Goal: Task Accomplishment & Management: Complete application form

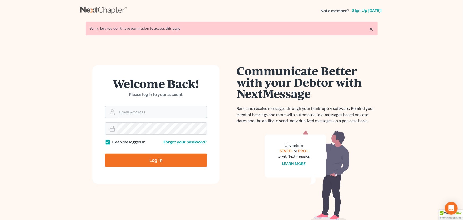
type input "[EMAIL_ADDRESS][DOMAIN_NAME]"
click at [157, 162] on input "Log In" at bounding box center [156, 159] width 102 height 13
type input "Thinking..."
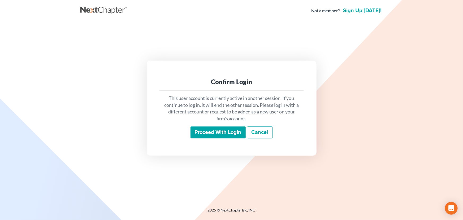
click at [214, 135] on input "Proceed with login" at bounding box center [218, 132] width 55 height 12
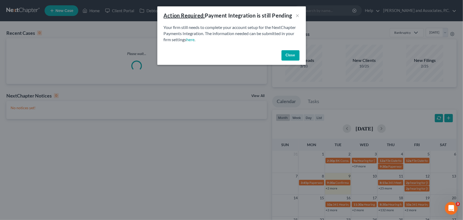
click at [289, 56] on button "Close" at bounding box center [291, 55] width 18 height 11
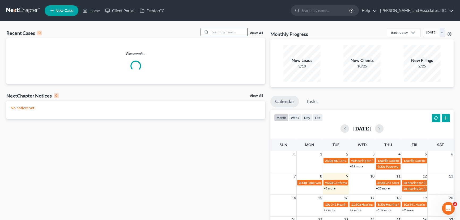
click at [223, 33] on input "search" at bounding box center [228, 32] width 37 height 8
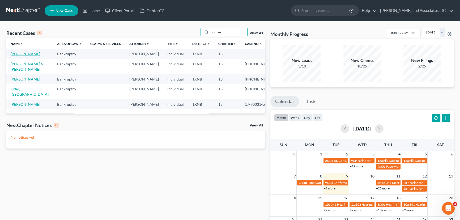
type input "jordan"
click at [22, 54] on link "[PERSON_NAME]" at bounding box center [25, 53] width 29 height 5
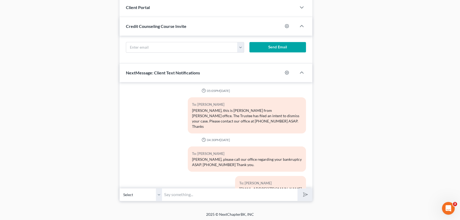
scroll to position [103, 0]
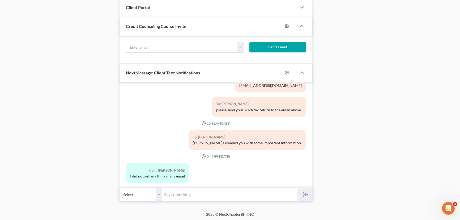
click at [176, 192] on input "text" at bounding box center [229, 194] width 135 height 13
type input "I will resend, it is coming from [PERSON_NAME], you keep email our legal email.…"
click at [297, 188] on button "submit" at bounding box center [304, 194] width 15 height 12
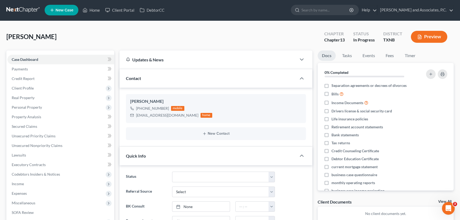
scroll to position [0, 0]
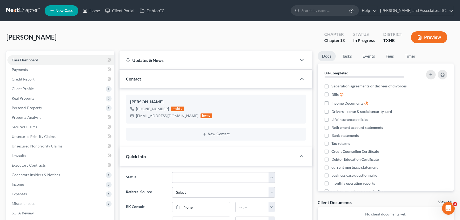
click at [94, 14] on link "Home" at bounding box center [91, 11] width 23 height 10
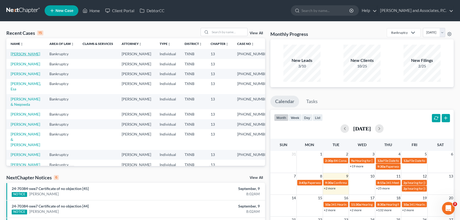
click at [29, 53] on link "[PERSON_NAME]" at bounding box center [25, 53] width 29 height 5
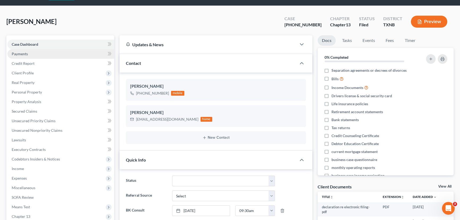
scroll to position [24, 0]
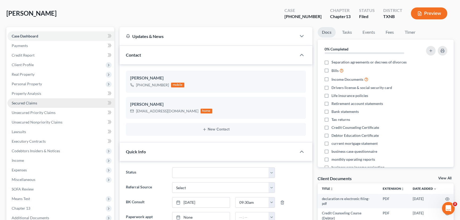
click at [42, 102] on link "Secured Claims" at bounding box center [60, 103] width 107 height 10
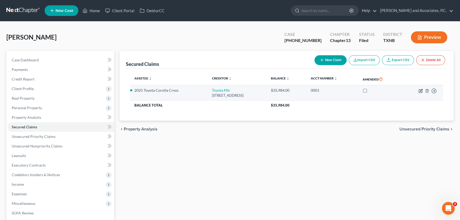
click at [420, 89] on icon "button" at bounding box center [420, 91] width 4 height 4
select select "14"
select select "0"
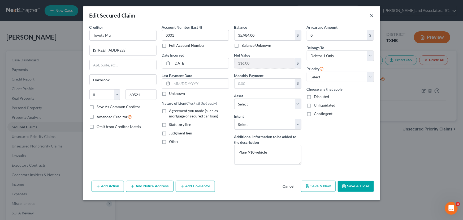
click at [373, 16] on button "×" at bounding box center [372, 15] width 4 height 6
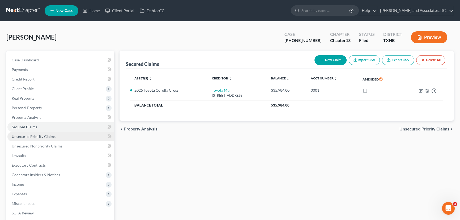
click at [40, 136] on span "Unsecured Priority Claims" at bounding box center [34, 136] width 44 height 5
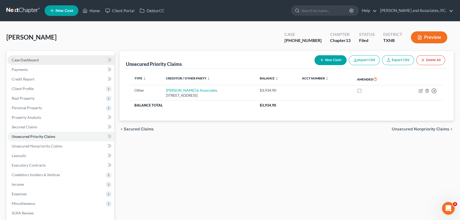
click at [41, 62] on link "Case Dashboard" at bounding box center [60, 60] width 107 height 10
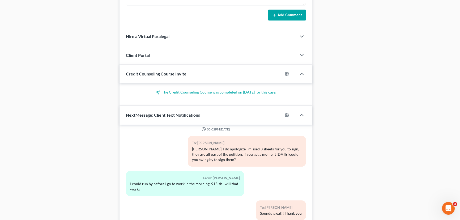
scroll to position [491, 0]
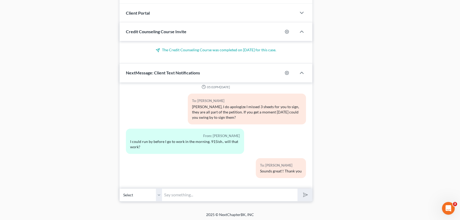
click at [188, 194] on input "text" at bounding box center [229, 194] width 135 height 13
type input "[PERSON_NAME], where you wanting to include your vehicle in the plan or continu…"
click at [297, 188] on button "submit" at bounding box center [304, 194] width 15 height 12
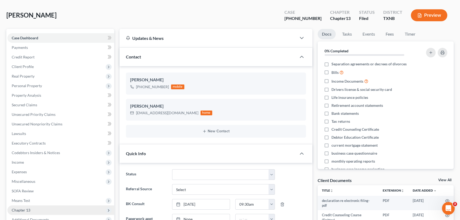
scroll to position [8, 0]
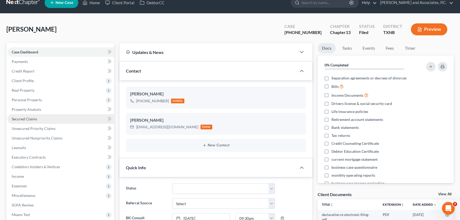
click at [34, 120] on link "Secured Claims" at bounding box center [60, 119] width 107 height 10
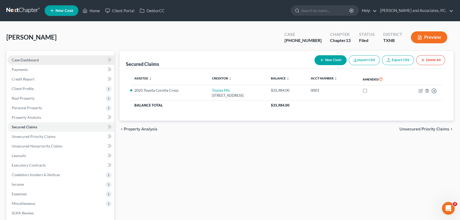
click at [36, 59] on span "Case Dashboard" at bounding box center [25, 60] width 27 height 5
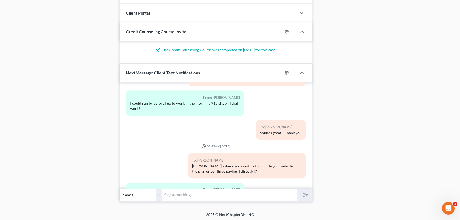
scroll to position [474, 0]
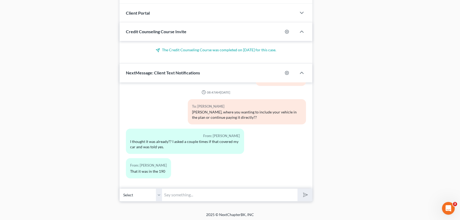
click at [172, 191] on input "text" at bounding box center [229, 194] width 135 height 13
drag, startPoint x: 390, startPoint y: 154, endPoint x: 388, endPoint y: 154, distance: 2.9
click at [170, 189] on input "text" at bounding box center [229, 194] width 135 height 13
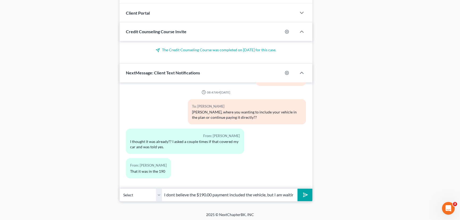
type input "I dont believe the $190.00 payment included the vehicle, but I am waiting for M…"
click at [309, 194] on button "submit" at bounding box center [304, 194] width 15 height 12
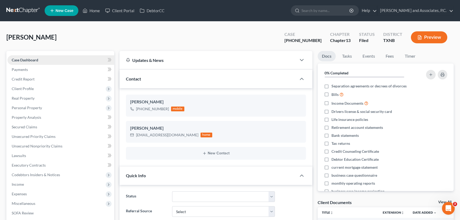
click at [50, 62] on link "Case Dashboard" at bounding box center [60, 60] width 107 height 10
click at [96, 11] on link "Home" at bounding box center [91, 11] width 23 height 10
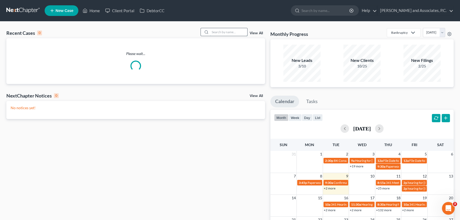
click at [232, 33] on input "search" at bounding box center [228, 32] width 37 height 8
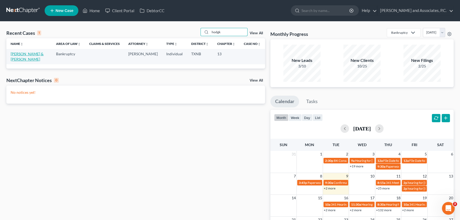
type input "hodgk"
click at [35, 56] on link "[PERSON_NAME] & [PERSON_NAME]" at bounding box center [27, 56] width 33 height 10
select select "6"
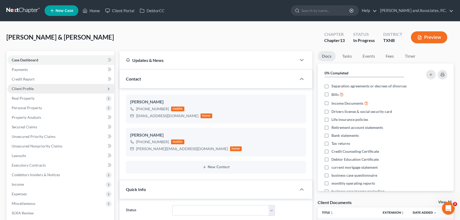
click at [26, 89] on span "Client Profile" at bounding box center [23, 88] width 22 height 5
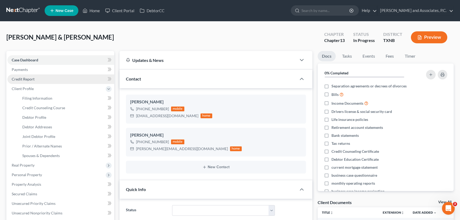
click at [26, 79] on span "Credit Report" at bounding box center [23, 79] width 23 height 5
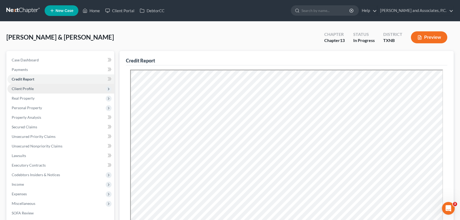
click at [28, 88] on span "Client Profile" at bounding box center [23, 88] width 22 height 5
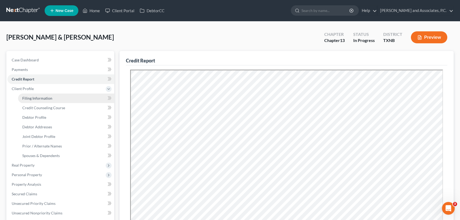
click at [29, 99] on span "Filing Information" at bounding box center [37, 98] width 30 height 5
select select "1"
select select "3"
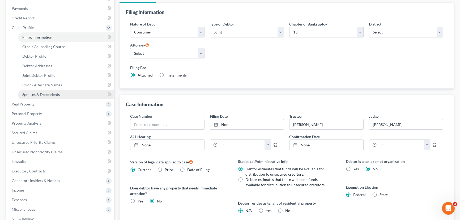
scroll to position [72, 0]
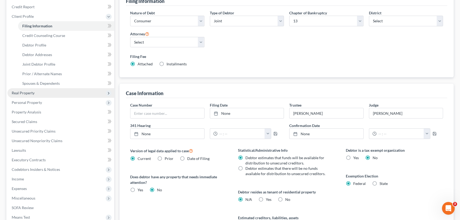
click at [26, 89] on span "Real Property" at bounding box center [60, 93] width 107 height 10
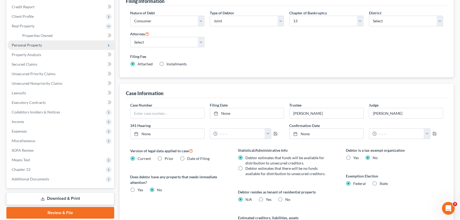
click at [29, 45] on span "Personal Property" at bounding box center [27, 45] width 30 height 5
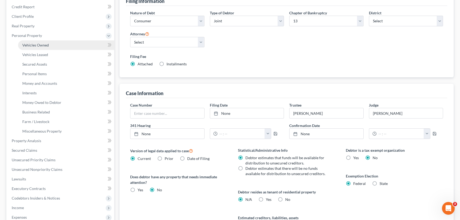
click at [30, 47] on link "Vehicles Owned" at bounding box center [66, 45] width 96 height 10
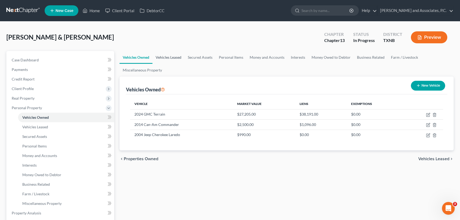
click at [164, 58] on link "Vehicles Leased" at bounding box center [168, 57] width 32 height 13
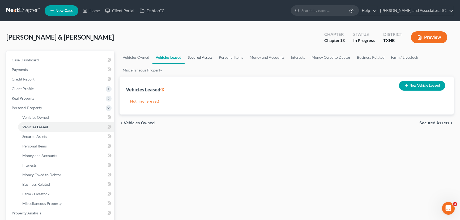
click at [197, 56] on link "Secured Assets" at bounding box center [199, 57] width 31 height 13
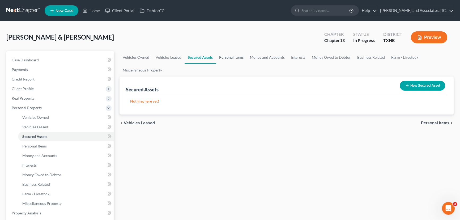
click at [224, 55] on link "Personal Items" at bounding box center [231, 57] width 31 height 13
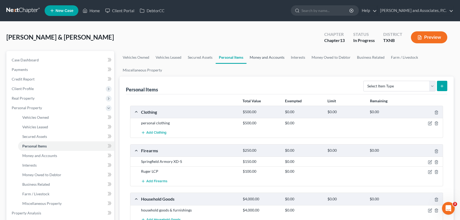
click at [277, 58] on link "Money and Accounts" at bounding box center [266, 57] width 41 height 13
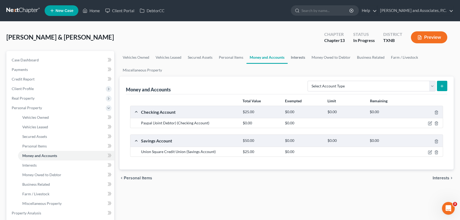
click at [300, 56] on link "Interests" at bounding box center [297, 57] width 21 height 13
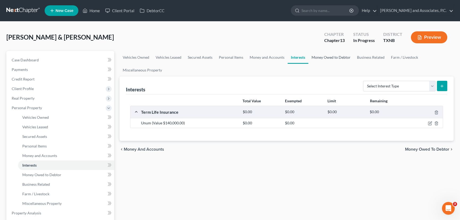
click at [323, 56] on link "Money Owed to Debtor" at bounding box center [330, 57] width 45 height 13
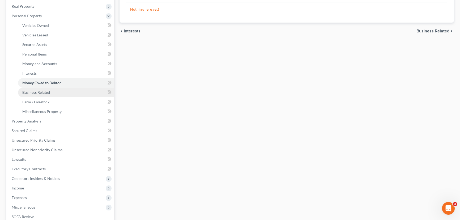
scroll to position [96, 0]
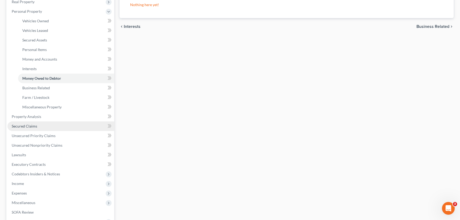
click at [32, 129] on link "Secured Claims" at bounding box center [60, 126] width 107 height 10
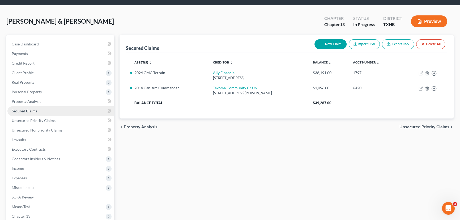
scroll to position [24, 0]
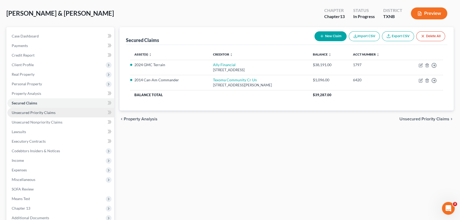
click at [22, 108] on link "Unsecured Priority Claims" at bounding box center [60, 113] width 107 height 10
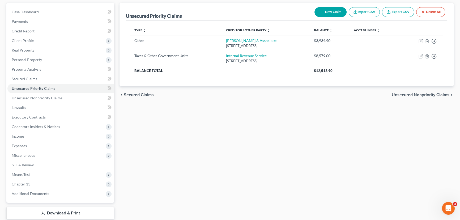
scroll to position [81, 0]
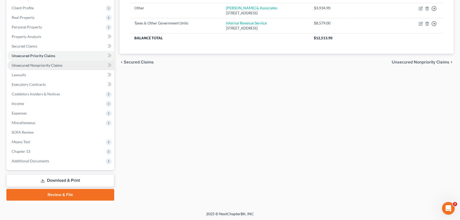
click at [44, 63] on span "Unsecured Nonpriority Claims" at bounding box center [37, 65] width 51 height 5
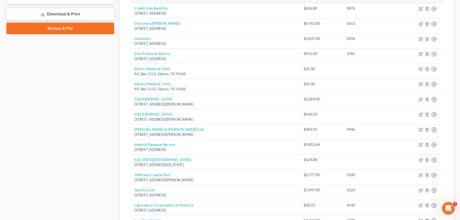
scroll to position [126, 0]
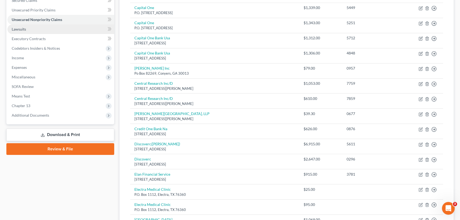
click at [63, 28] on link "Lawsuits" at bounding box center [60, 29] width 107 height 10
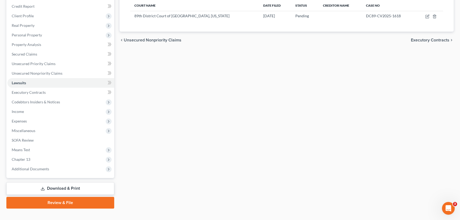
scroll to position [81, 0]
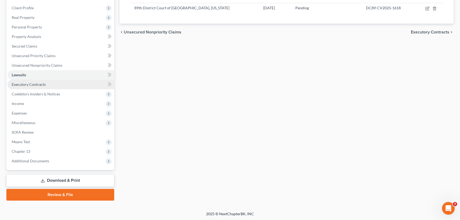
click at [45, 85] on span "Executory Contracts" at bounding box center [29, 84] width 34 height 5
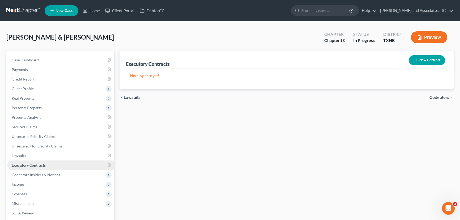
scroll to position [72, 0]
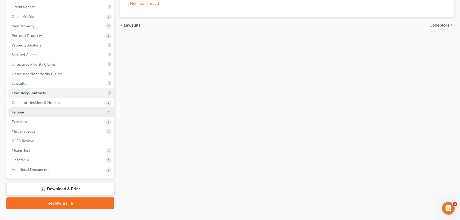
click at [35, 114] on span "Income" at bounding box center [60, 112] width 107 height 10
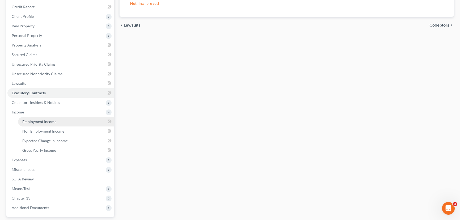
click at [56, 121] on link "Employment Income" at bounding box center [66, 122] width 96 height 10
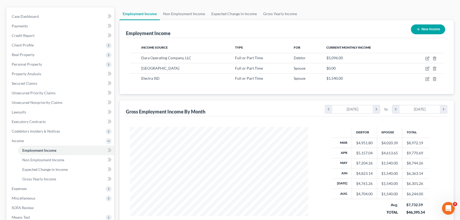
scroll to position [48, 0]
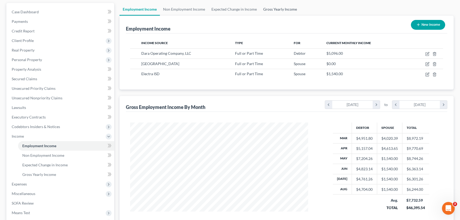
click at [287, 14] on link "Gross Yearly Income" at bounding box center [280, 9] width 40 height 13
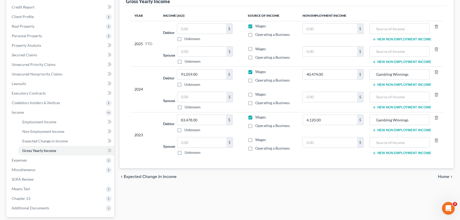
scroll to position [72, 0]
click at [38, 162] on span "Expenses" at bounding box center [60, 160] width 107 height 10
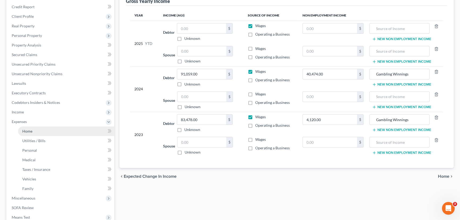
click at [39, 127] on link "Home" at bounding box center [66, 131] width 96 height 10
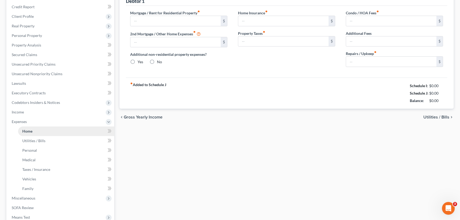
scroll to position [17, 0]
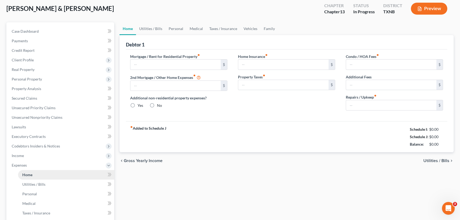
type input "796.00"
type input "0.00"
radio input "true"
type input "0.00"
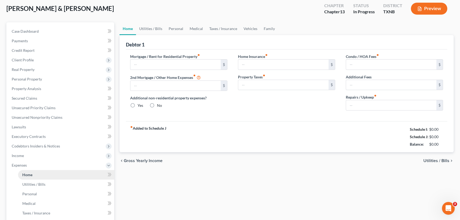
type input "0.00"
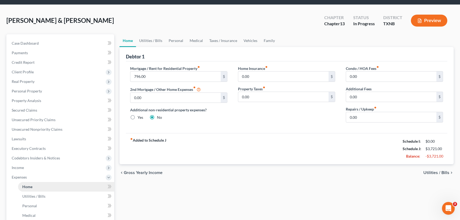
scroll to position [0, 0]
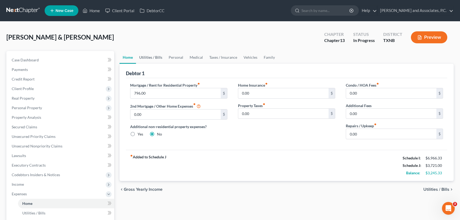
click at [155, 59] on link "Utilities / Bills" at bounding box center [150, 57] width 29 height 13
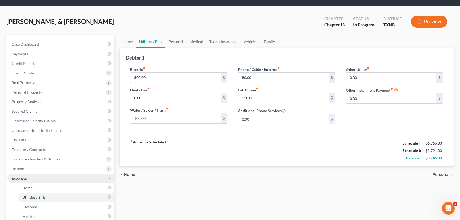
scroll to position [24, 0]
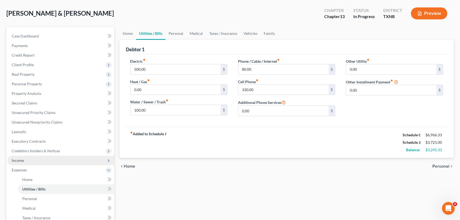
click at [30, 160] on span "Income" at bounding box center [60, 161] width 107 height 10
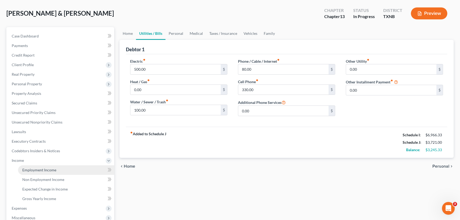
click at [31, 169] on span "Employment Income" at bounding box center [39, 170] width 34 height 5
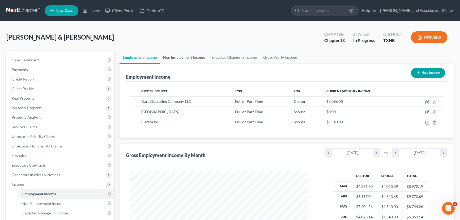
click at [187, 53] on link "Non Employment Income" at bounding box center [184, 57] width 48 height 13
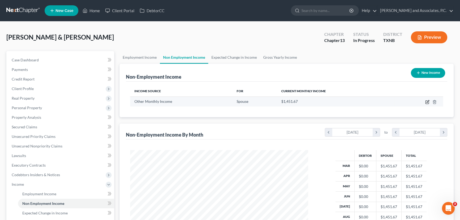
click at [426, 102] on icon "button" at bounding box center [427, 102] width 4 height 4
select select "13"
select select "3"
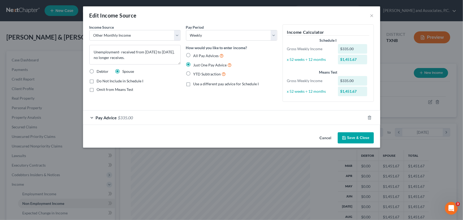
click at [357, 138] on button "Save & Close" at bounding box center [356, 137] width 36 height 11
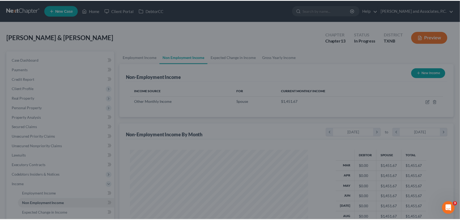
scroll to position [265366, 265273]
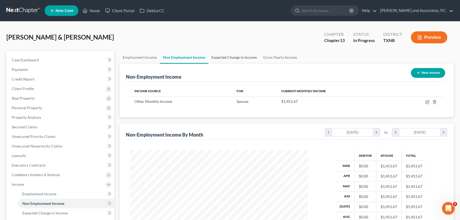
click at [245, 60] on link "Expected Change in Income" at bounding box center [234, 57] width 52 height 13
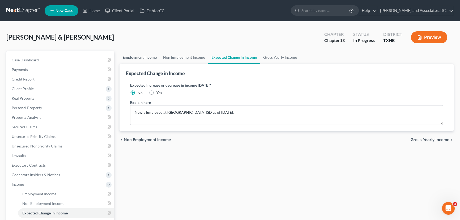
click at [122, 61] on link "Employment Income" at bounding box center [139, 57] width 40 height 13
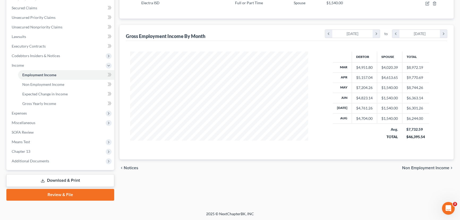
scroll to position [95, 0]
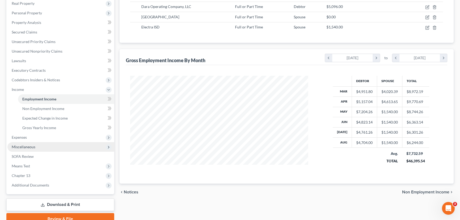
click at [24, 147] on span "Miscellaneous" at bounding box center [24, 146] width 24 height 5
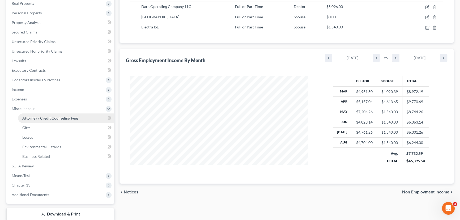
click at [41, 119] on span "Attorney / Credit Counseling Fees" at bounding box center [50, 118] width 56 height 5
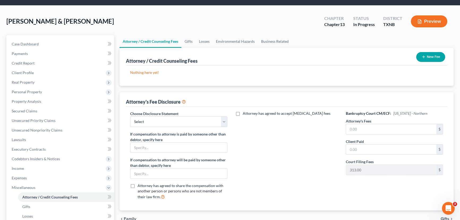
scroll to position [24, 0]
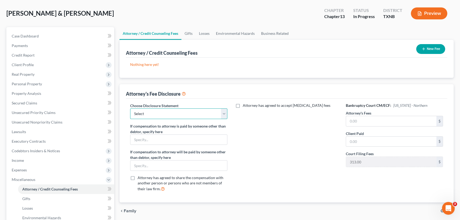
click at [181, 115] on select "Select attorney disclosure-[US_STATE] attorney disclosure-[US_STATE]" at bounding box center [178, 113] width 97 height 11
select select "1"
click at [130, 108] on select "Select attorney disclosure-[US_STATE] attorney disclosure-[US_STATE]" at bounding box center [178, 113] width 97 height 11
click at [369, 121] on input "text" at bounding box center [391, 121] width 90 height 10
type input "4,250.00"
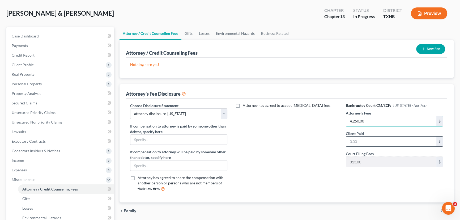
click at [362, 142] on input "text" at bounding box center [391, 141] width 90 height 10
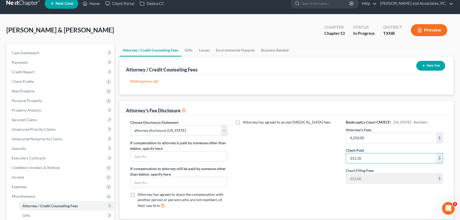
scroll to position [0, 0]
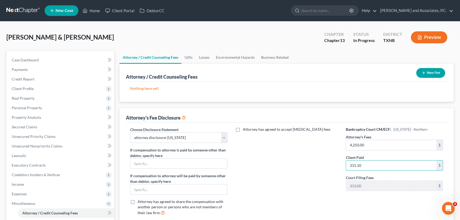
type input "315.10"
click at [441, 72] on button "New Fee" at bounding box center [430, 73] width 29 height 10
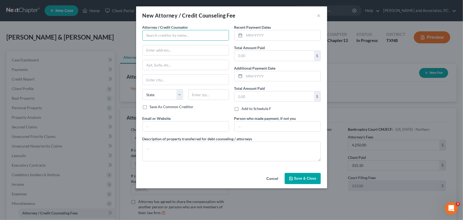
click at [160, 34] on input "text" at bounding box center [186, 35] width 87 height 11
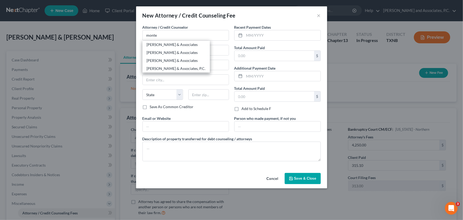
click at [164, 43] on div "[PERSON_NAME] & Associates" at bounding box center [176, 44] width 59 height 5
type input "[PERSON_NAME] & Associates"
type input "[STREET_ADDRESS]"
type input "[GEOGRAPHIC_DATA]"
select select "45"
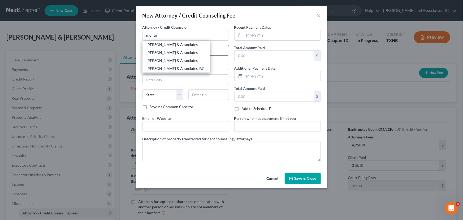
type input "76301"
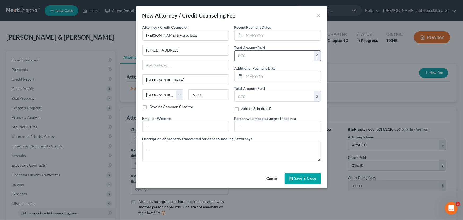
click at [249, 54] on input "text" at bounding box center [275, 56] width 80 height 10
type input "315.10"
click at [301, 176] on span "Save & Close" at bounding box center [305, 178] width 22 height 5
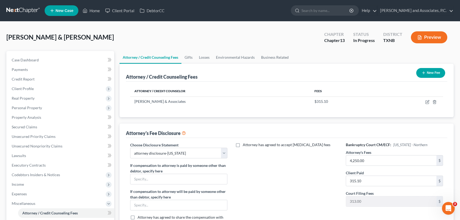
click at [429, 71] on button "New Fee" at bounding box center [430, 73] width 29 height 10
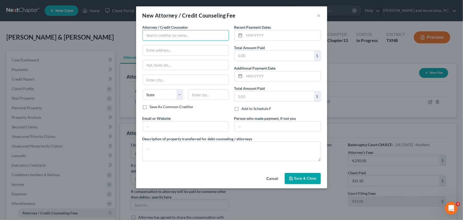
click at [182, 35] on input "text" at bounding box center [186, 35] width 87 height 11
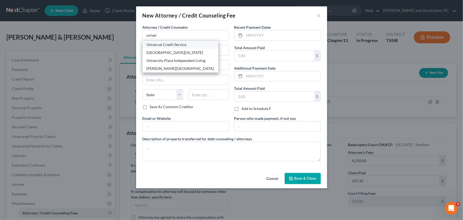
click at [177, 44] on div "Universal Credit Service" at bounding box center [180, 44] width 67 height 5
type input "Universal Credit Service"
type input "[STREET_ADDRESS][PERSON_NAME]"
type input "Broomall"
select select "39"
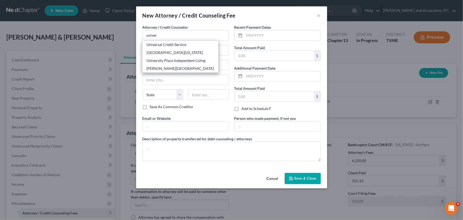
type input "19008"
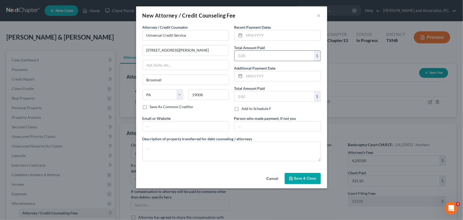
click at [257, 54] on input "text" at bounding box center [275, 56] width 80 height 10
type input "55.00"
click at [296, 178] on span "Save & Close" at bounding box center [305, 178] width 22 height 5
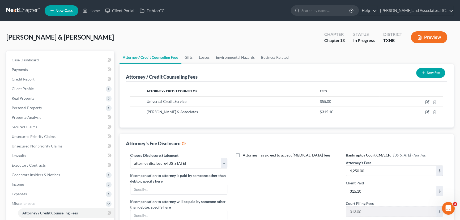
click at [428, 71] on button "New Fee" at bounding box center [430, 73] width 29 height 10
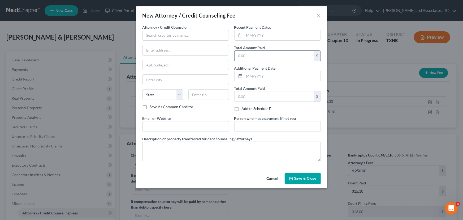
click at [251, 55] on input "text" at bounding box center [275, 56] width 80 height 10
type input "24.90"
click at [165, 35] on input "text" at bounding box center [186, 35] width 87 height 11
click at [168, 44] on div "DebtorCC" at bounding box center [174, 44] width 55 height 5
type input "DebtorCC"
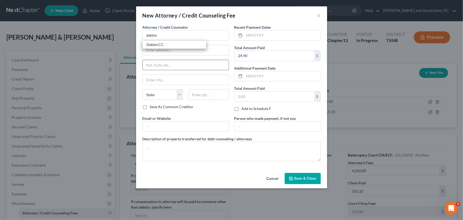
type input "[STREET_ADDRESS][PERSON_NAME]"
type input "[GEOGRAPHIC_DATA]"
select select "33"
type input "07306"
click at [302, 180] on button "Save & Close" at bounding box center [303, 178] width 36 height 11
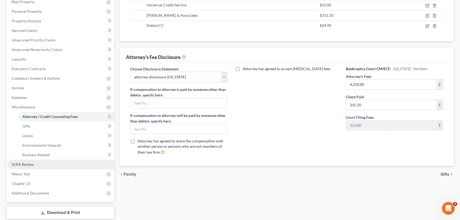
click at [44, 167] on link "SOFA Review" at bounding box center [60, 165] width 107 height 10
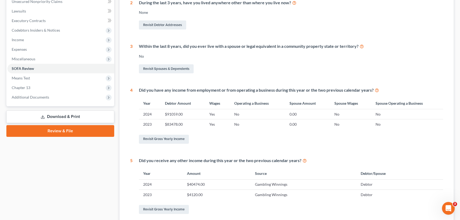
scroll to position [145, 0]
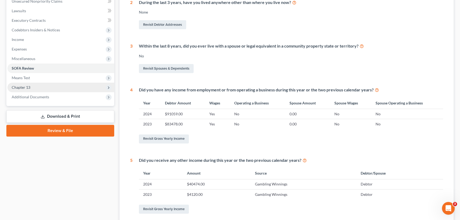
click at [15, 87] on span "Chapter 13" at bounding box center [21, 87] width 19 height 5
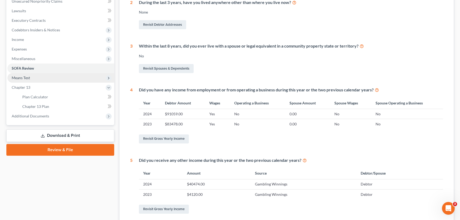
click at [55, 77] on span "Means Test" at bounding box center [60, 78] width 107 height 10
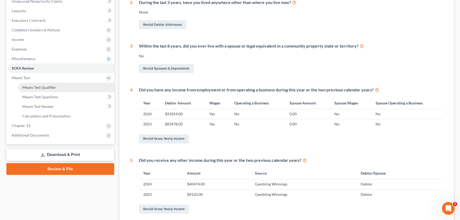
click at [47, 88] on span "Means Test Qualifier" at bounding box center [39, 87] width 34 height 5
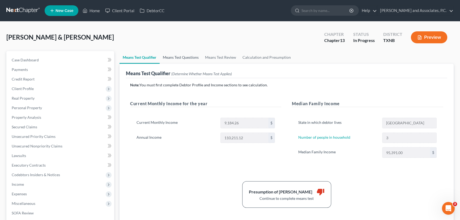
click at [175, 55] on link "Means Test Questions" at bounding box center [181, 57] width 42 height 13
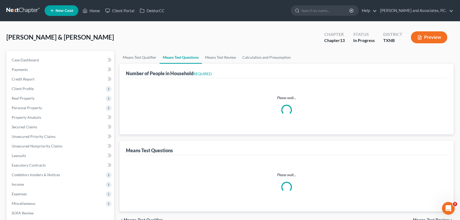
select select "3"
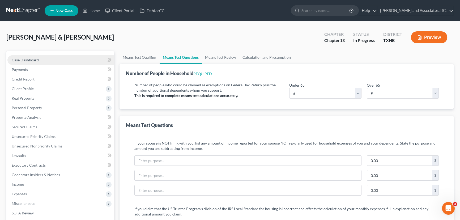
click at [48, 60] on link "Case Dashboard" at bounding box center [60, 60] width 107 height 10
select select "7"
select select "6"
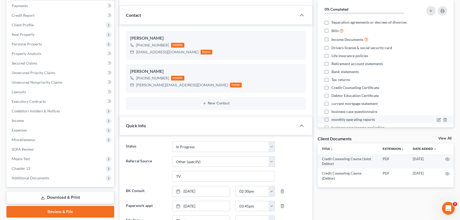
scroll to position [72, 0]
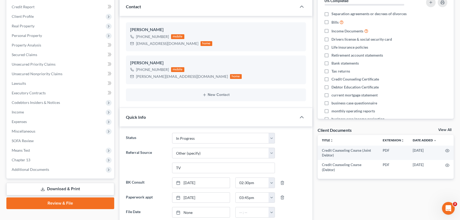
drag, startPoint x: 443, startPoint y: 130, endPoint x: 303, endPoint y: 215, distance: 164.0
click at [443, 130] on link "View All" at bounding box center [444, 130] width 13 height 4
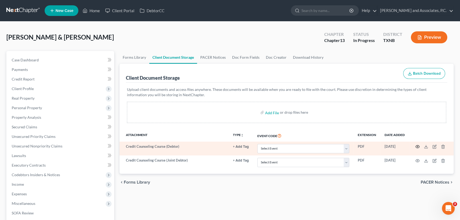
click at [415, 144] on icon "button" at bounding box center [417, 146] width 4 height 4
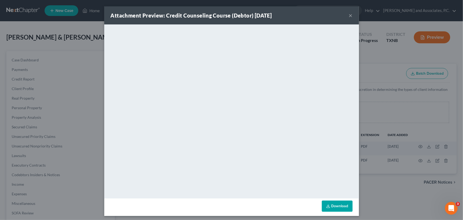
click at [349, 15] on button "×" at bounding box center [351, 15] width 4 height 6
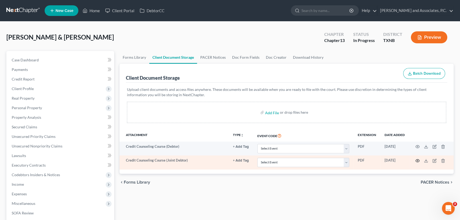
click at [419, 159] on icon "button" at bounding box center [417, 160] width 4 height 4
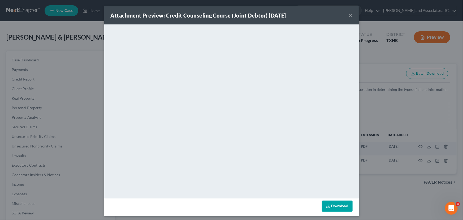
click at [349, 16] on button "×" at bounding box center [351, 15] width 4 height 6
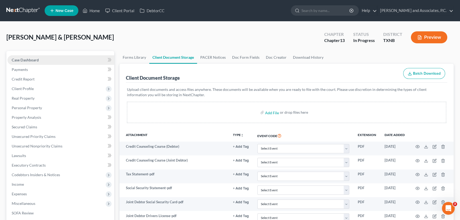
click at [36, 58] on span "Case Dashboard" at bounding box center [25, 60] width 27 height 5
select select "6"
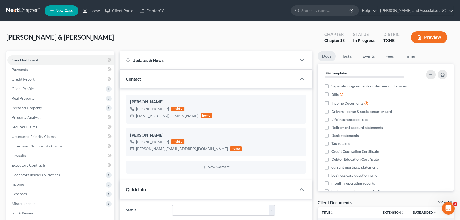
click at [95, 15] on link "Home" at bounding box center [91, 11] width 23 height 10
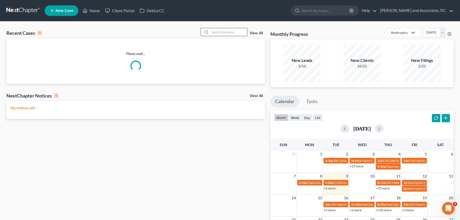
click at [224, 33] on input "search" at bounding box center [228, 32] width 37 height 8
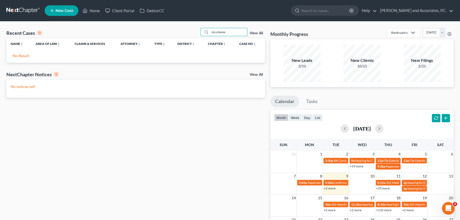
drag, startPoint x: 237, startPoint y: 32, endPoint x: 163, endPoint y: 25, distance: 74.9
click at [163, 25] on div "Recent Cases 0 mccdanie View All Name unfold_more expand_more expand_less Area …" at bounding box center [230, 160] width 460 height 276
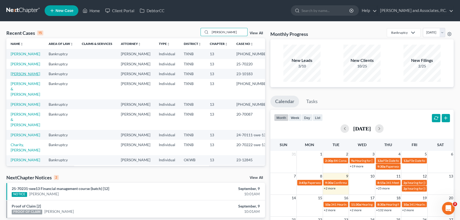
type input "[PERSON_NAME]"
click at [31, 76] on link "[PERSON_NAME]" at bounding box center [25, 73] width 29 height 5
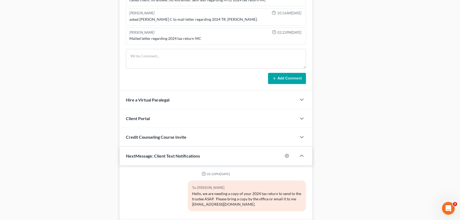
scroll to position [390, 0]
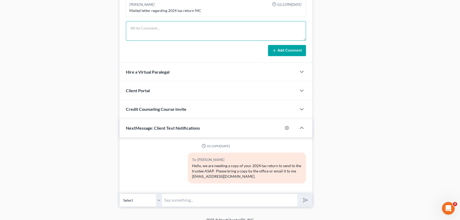
click at [165, 25] on textarea at bounding box center [216, 31] width 180 height 20
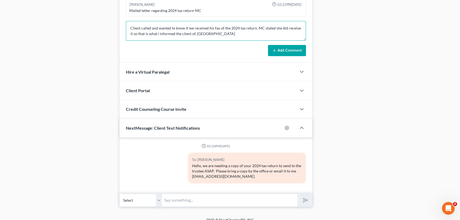
type textarea "Client called and wanted to know if we received his fax of the 2024 tax return.…"
click at [288, 45] on button "Add Comment" at bounding box center [287, 50] width 38 height 11
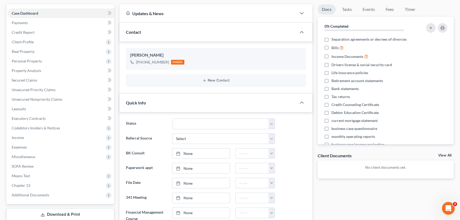
scroll to position [3, 0]
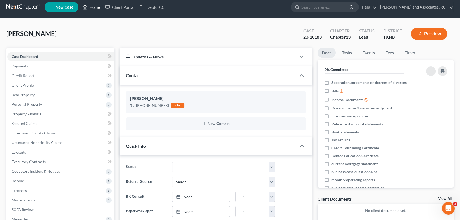
click at [97, 6] on link "Home" at bounding box center [91, 7] width 23 height 10
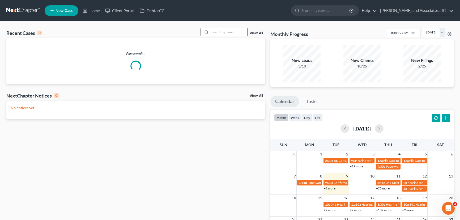
click at [226, 31] on input "search" at bounding box center [228, 32] width 37 height 8
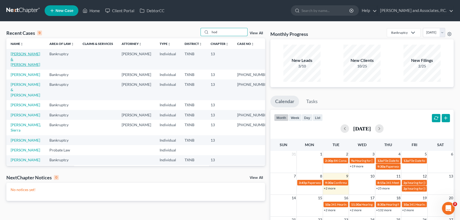
type input "hod"
click at [24, 54] on link "[PERSON_NAME] & [PERSON_NAME]" at bounding box center [25, 58] width 29 height 15
select select "7"
select select "6"
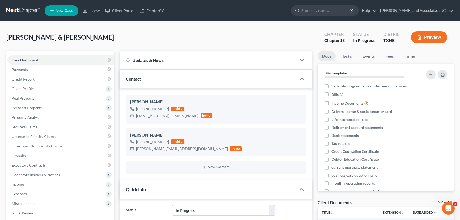
click at [221, 35] on div "[PERSON_NAME] & [PERSON_NAME] Upgraded Chapter Chapter 13 Status In [GEOGRAPHIC…" at bounding box center [229, 39] width 447 height 23
drag, startPoint x: 94, startPoint y: 11, endPoint x: 151, endPoint y: 11, distance: 56.8
click at [94, 11] on link "Home" at bounding box center [91, 11] width 23 height 10
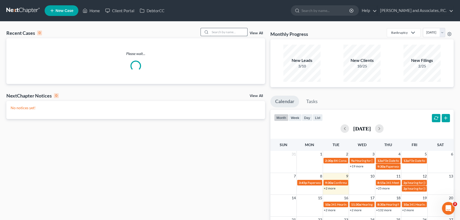
click at [219, 30] on input "search" at bounding box center [228, 32] width 37 height 8
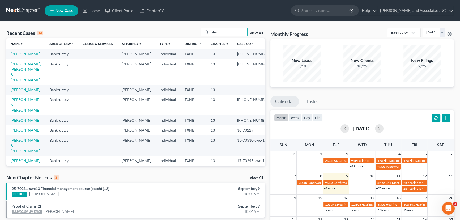
type input "shar"
click at [33, 52] on link "[PERSON_NAME]" at bounding box center [25, 53] width 29 height 5
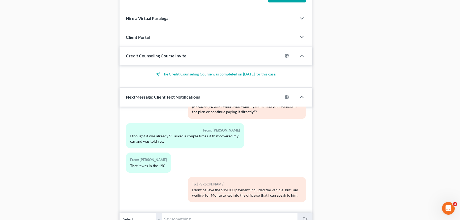
scroll to position [491, 0]
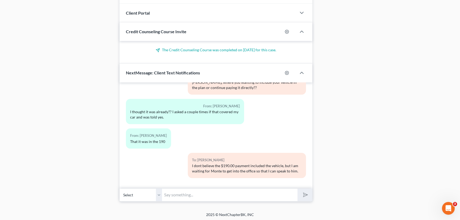
click at [180, 195] on input "text" at bounding box center [229, 194] width 135 height 13
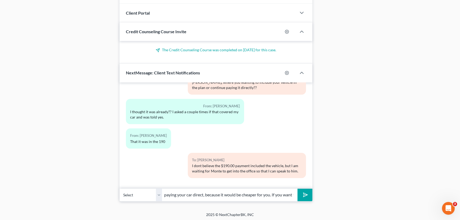
click at [297, 188] on button "submit" at bounding box center [304, 194] width 15 height 12
type input "[PERSON_NAME] i spoke with [PERSON_NAME] and he stated that you wanted to keep …"
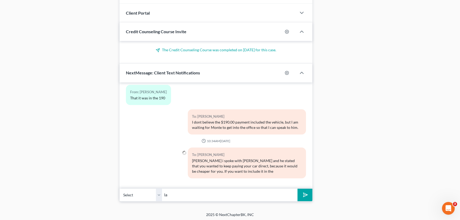
type input "l"
type input "plan it will be $1,071.00 a month per [PERSON_NAME], and your guys conversation."
click at [297, 188] on button "submit" at bounding box center [304, 194] width 15 height 12
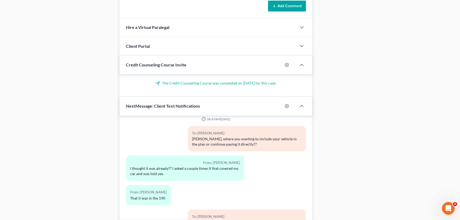
scroll to position [394, 0]
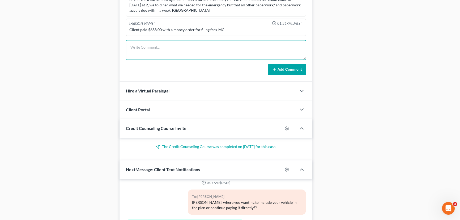
click at [142, 43] on textarea at bounding box center [216, 50] width 180 height 20
type textarea "c"
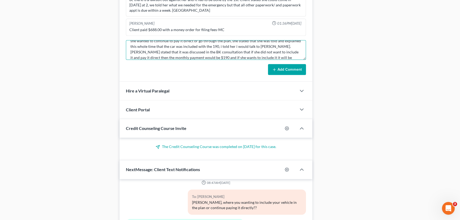
scroll to position [18, 0]
type textarea "There was confusion on the notes of the payment and including the vehicle in th…"
click at [304, 66] on button "Add Comment" at bounding box center [287, 69] width 38 height 11
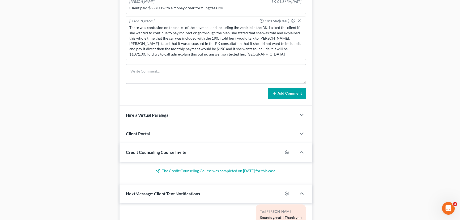
scroll to position [305, 0]
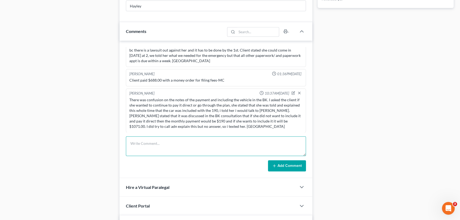
click at [174, 147] on textarea at bounding box center [216, 146] width 180 height 20
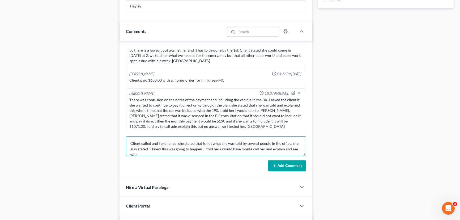
scroll to position [1, 0]
click at [203, 147] on textarea "Client called and i explianed, she stated that is not what she was told by seve…" at bounding box center [216, 146] width 180 height 20
drag, startPoint x: 208, startPoint y: 146, endPoint x: 381, endPoint y: 184, distance: 176.8
click at [348, 183] on div "Updates & News × [US_STATE] Northern: Faster Filing Times! Updates have been ma…" at bounding box center [286, 70] width 339 height 648
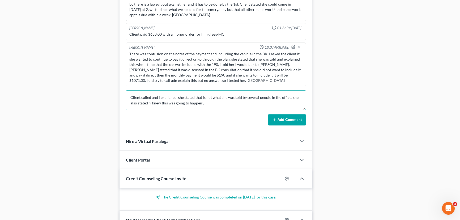
scroll to position [377, 0]
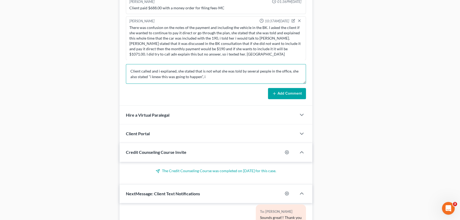
click at [211, 74] on textarea "Client called and i explianed, she stated that is not what she was told by seve…" at bounding box center [216, 74] width 180 height 20
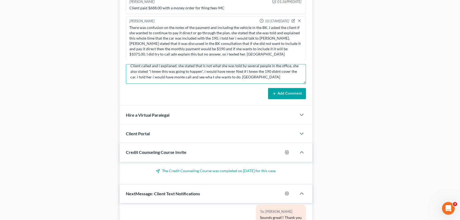
type textarea "Client called and i explianed, she stated that is not what she was told by seve…"
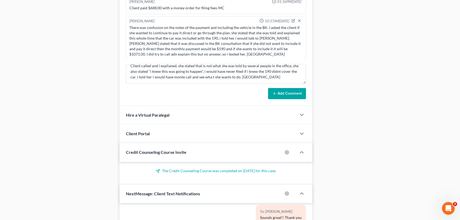
click at [283, 90] on button "Add Comment" at bounding box center [287, 93] width 38 height 11
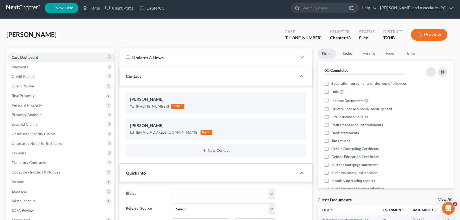
scroll to position [0, 0]
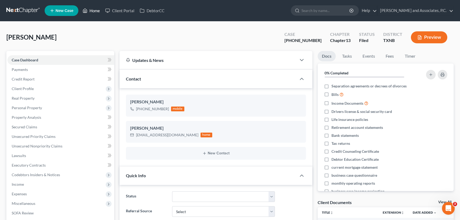
click at [94, 10] on link "Home" at bounding box center [91, 11] width 23 height 10
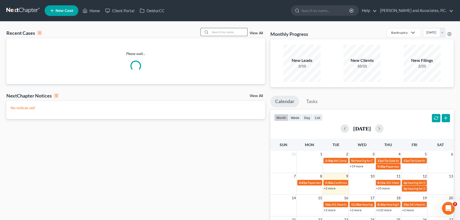
click at [233, 31] on input "search" at bounding box center [228, 32] width 37 height 8
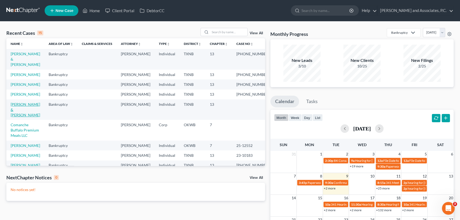
click at [24, 117] on link "[PERSON_NAME] & [PERSON_NAME]" at bounding box center [25, 109] width 29 height 15
select select "7"
select select "6"
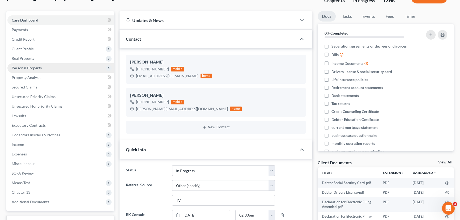
scroll to position [72, 0]
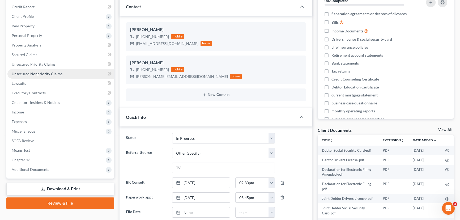
click at [53, 74] on span "Unsecured Nonpriority Claims" at bounding box center [37, 73] width 51 height 5
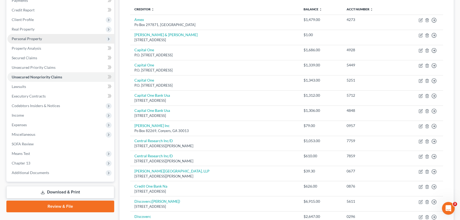
scroll to position [96, 0]
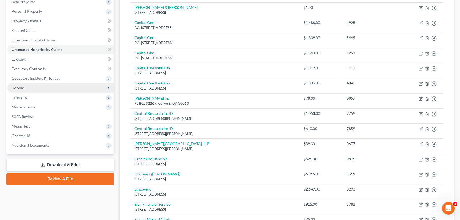
click at [41, 88] on span "Income" at bounding box center [60, 88] width 107 height 10
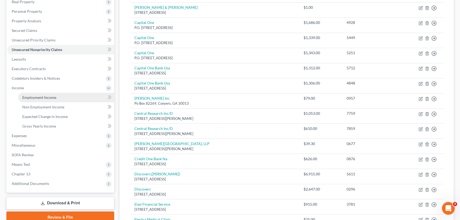
click at [36, 100] on link "Employment Income" at bounding box center [66, 98] width 96 height 10
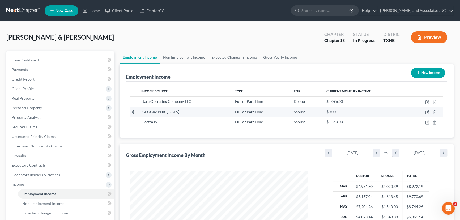
scroll to position [95, 188]
click at [237, 58] on link "Expected Change in Income" at bounding box center [234, 57] width 52 height 13
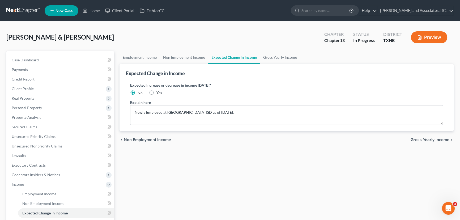
click at [156, 91] on label "Yes" at bounding box center [159, 92] width 6 height 5
click at [158, 91] on input "Yes" at bounding box center [159, 91] width 3 height 3
radio input "true"
click at [127, 56] on link "Employment Income" at bounding box center [139, 57] width 40 height 13
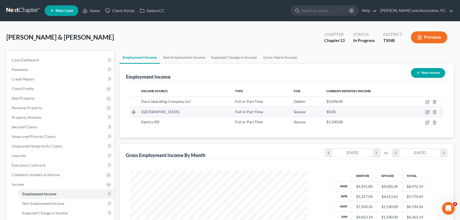
scroll to position [95, 188]
click at [182, 58] on link "Non Employment Income" at bounding box center [184, 57] width 48 height 13
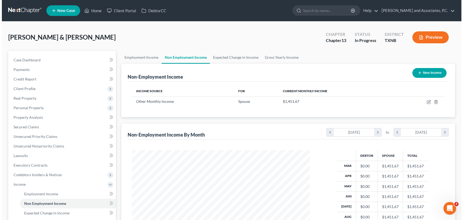
scroll to position [95, 188]
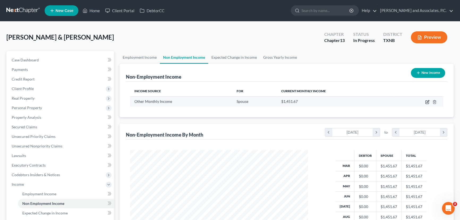
click at [429, 102] on icon "button" at bounding box center [427, 102] width 4 height 4
select select "13"
select select "3"
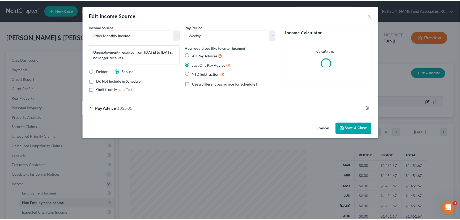
scroll to position [95, 190]
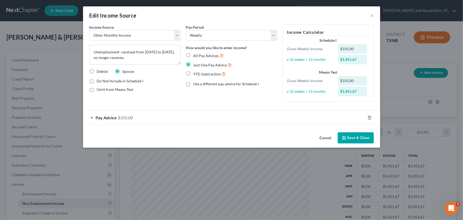
click at [325, 137] on button "Cancel" at bounding box center [326, 138] width 20 height 11
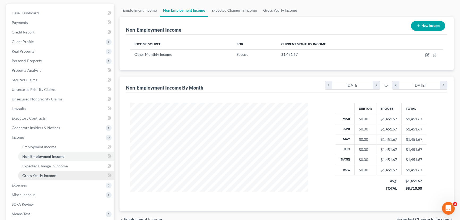
scroll to position [119, 0]
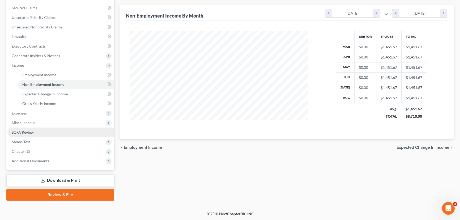
drag, startPoint x: 31, startPoint y: 115, endPoint x: 51, endPoint y: 129, distance: 24.0
click at [31, 115] on span "Expenses" at bounding box center [60, 113] width 107 height 10
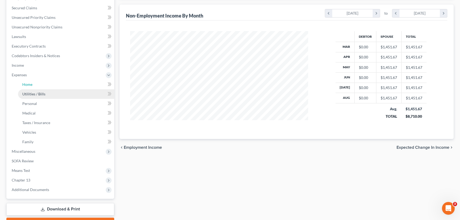
click at [30, 88] on link "Home" at bounding box center [66, 85] width 96 height 10
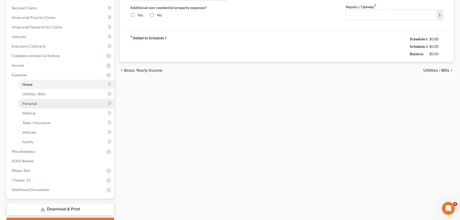
scroll to position [46, 0]
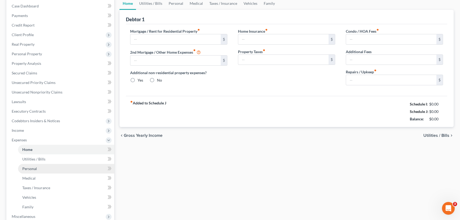
type input "796.00"
type input "0.00"
radio input "true"
type input "0.00"
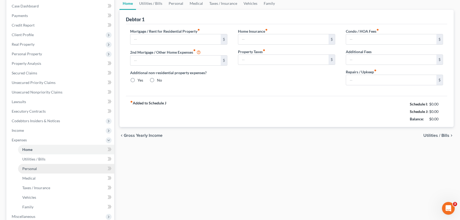
type input "0.00"
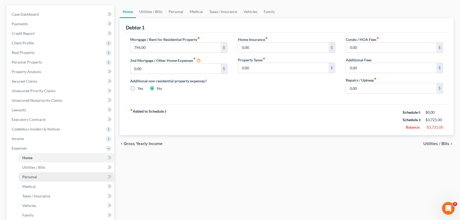
scroll to position [0, 0]
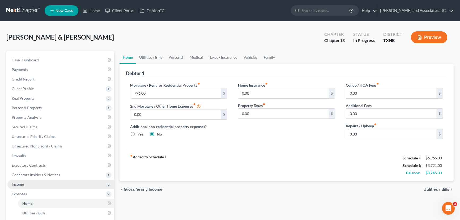
click at [32, 181] on span "Income" at bounding box center [60, 184] width 107 height 10
click at [36, 204] on span "Non Employment Income" at bounding box center [43, 203] width 42 height 5
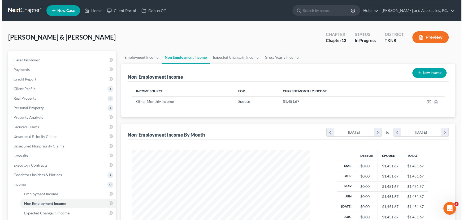
scroll to position [95, 188]
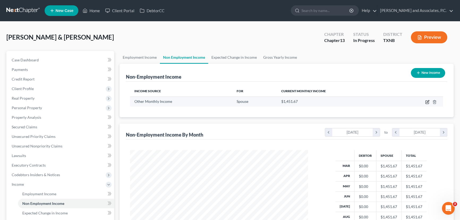
click at [427, 103] on icon "button" at bounding box center [426, 102] width 3 height 3
select select "13"
select select "3"
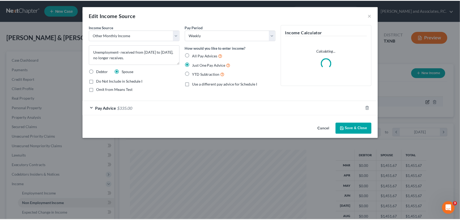
scroll to position [95, 190]
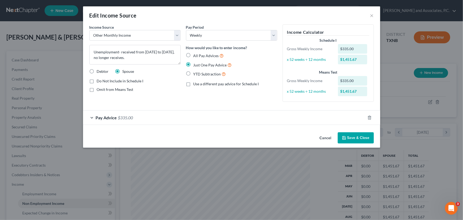
click at [97, 81] on label "Do Not Include in Schedule I" at bounding box center [120, 80] width 47 height 5
click at [99, 81] on input "Do Not Include in Schedule I" at bounding box center [100, 79] width 3 height 3
checkbox input "true"
click at [368, 136] on button "Save & Close" at bounding box center [356, 137] width 36 height 11
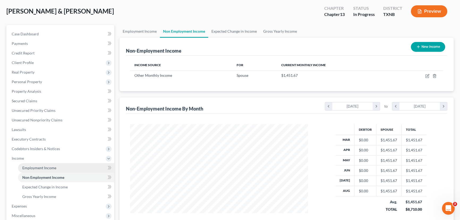
scroll to position [119, 0]
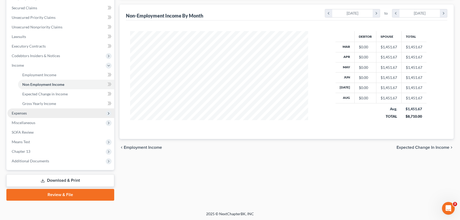
click at [46, 110] on span "Expenses" at bounding box center [60, 113] width 107 height 10
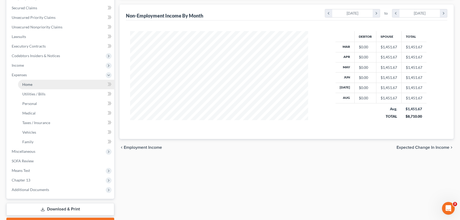
click at [56, 86] on link "Home" at bounding box center [66, 85] width 96 height 10
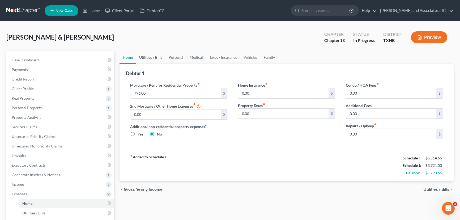
click at [143, 58] on link "Utilities / Bills" at bounding box center [150, 57] width 29 height 13
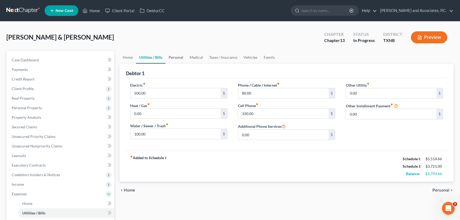
click at [173, 60] on link "Personal" at bounding box center [175, 57] width 21 height 13
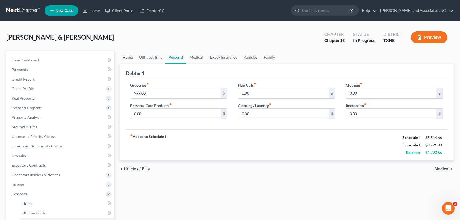
click at [125, 61] on link "Home" at bounding box center [127, 57] width 16 height 13
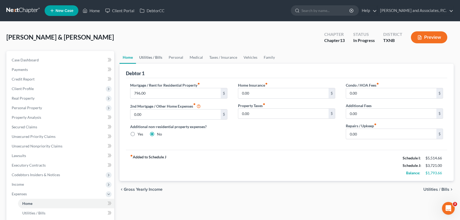
click at [155, 61] on link "Utilities / Bills" at bounding box center [150, 57] width 29 height 13
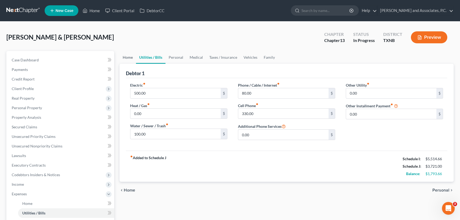
click at [130, 56] on link "Home" at bounding box center [127, 57] width 16 height 13
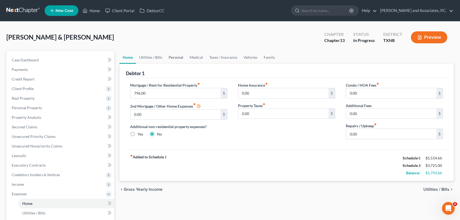
click at [176, 55] on link "Personal" at bounding box center [175, 57] width 21 height 13
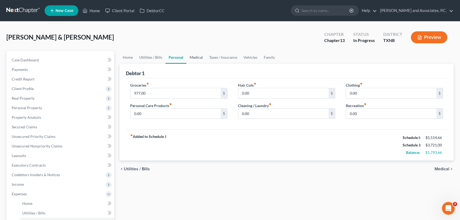
click at [197, 58] on link "Medical" at bounding box center [196, 57] width 20 height 13
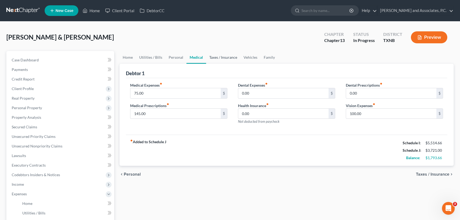
click at [216, 60] on link "Taxes / Insurance" at bounding box center [223, 57] width 34 height 13
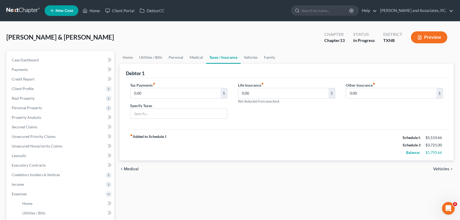
click at [238, 59] on link "Taxes / Insurance" at bounding box center [223, 57] width 35 height 13
click at [247, 58] on link "Vehicles" at bounding box center [251, 57] width 20 height 13
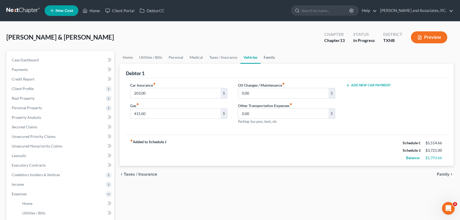
click at [269, 58] on link "Family" at bounding box center [269, 57] width 18 height 13
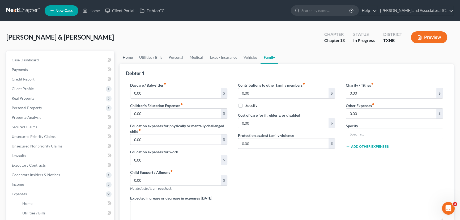
click at [132, 59] on link "Home" at bounding box center [127, 57] width 16 height 13
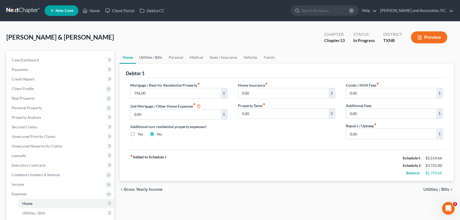
click at [148, 58] on link "Utilities / Bills" at bounding box center [150, 57] width 29 height 13
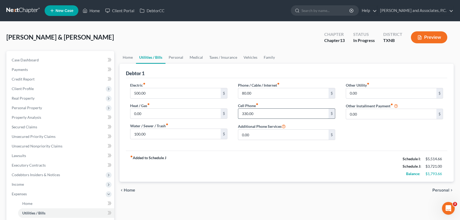
click at [267, 111] on input "330.00" at bounding box center [283, 114] width 90 height 10
type input "330.66"
click at [273, 94] on input "80.00" at bounding box center [283, 93] width 90 height 10
type input "100.00"
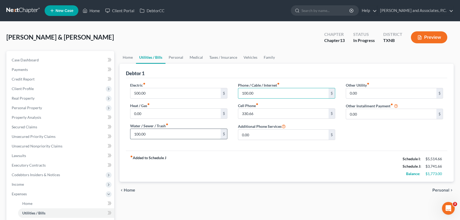
click at [165, 129] on input "100.00" at bounding box center [175, 134] width 90 height 10
type input "150.00"
click at [176, 58] on link "Personal" at bounding box center [175, 57] width 21 height 13
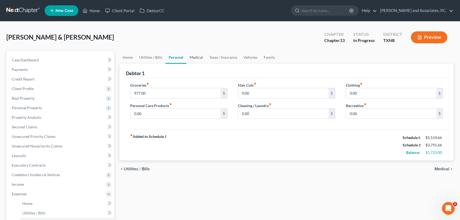
click at [190, 56] on link "Medical" at bounding box center [196, 57] width 20 height 13
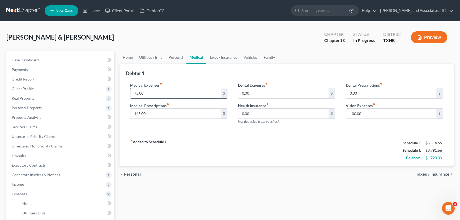
click at [180, 91] on input "75.00" at bounding box center [175, 93] width 90 height 10
type input "100.00"
click at [176, 111] on input "145.00" at bounding box center [175, 114] width 90 height 10
type input "150.00"
click at [216, 55] on link "Taxes / Insurance" at bounding box center [223, 57] width 34 height 13
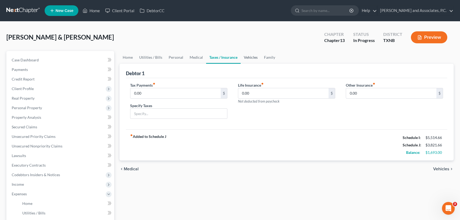
click at [248, 56] on link "Vehicles" at bounding box center [251, 57] width 20 height 13
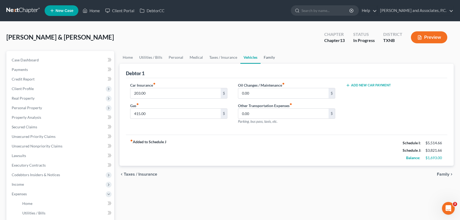
click at [272, 57] on link "Family" at bounding box center [269, 57] width 18 height 13
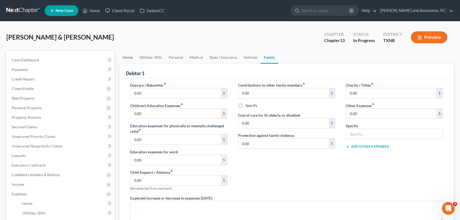
click at [131, 58] on link "Home" at bounding box center [127, 57] width 16 height 13
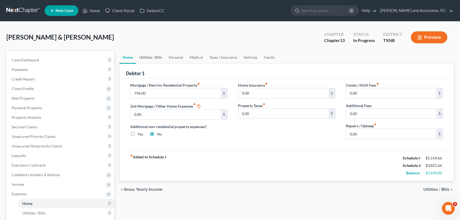
click at [151, 56] on link "Utilities / Bills" at bounding box center [150, 57] width 29 height 13
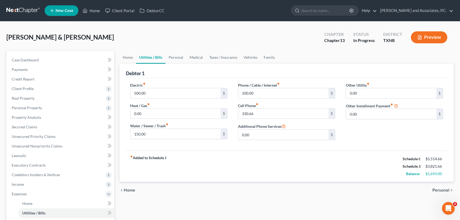
click at [297, 166] on div "fiber_manual_record Added to Schedule J Schedule I: $5,514.66 Schedule J: $3,82…" at bounding box center [286, 166] width 321 height 31
click at [38, 186] on span "Income" at bounding box center [60, 184] width 107 height 10
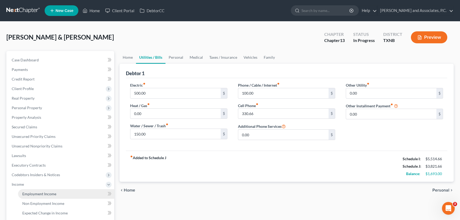
click at [34, 196] on link "Employment Income" at bounding box center [66, 194] width 96 height 10
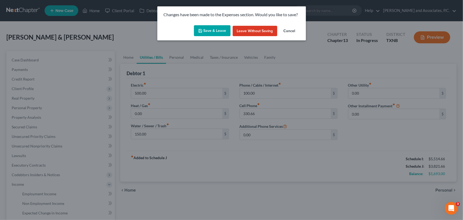
click at [262, 32] on button "Leave without Saving" at bounding box center [255, 31] width 45 height 11
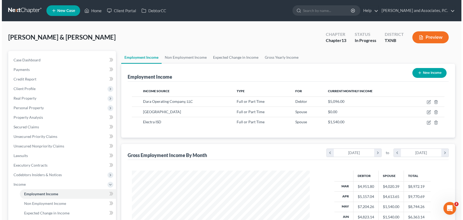
scroll to position [95, 188]
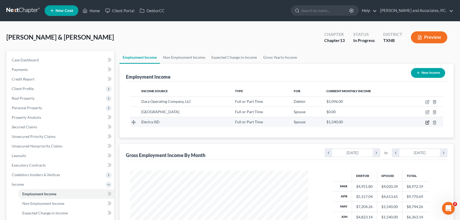
click at [426, 122] on icon "button" at bounding box center [427, 122] width 4 height 4
select select "0"
select select "45"
select select "0"
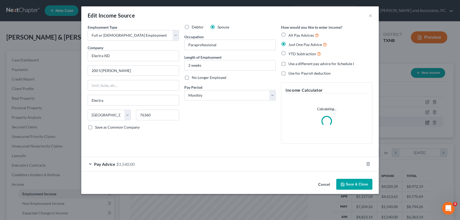
scroll to position [95, 190]
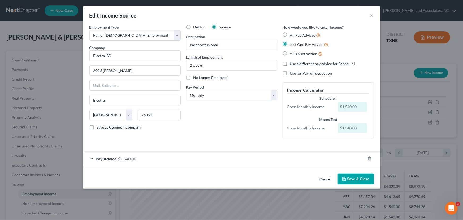
click at [356, 180] on button "Save & Close" at bounding box center [356, 178] width 36 height 11
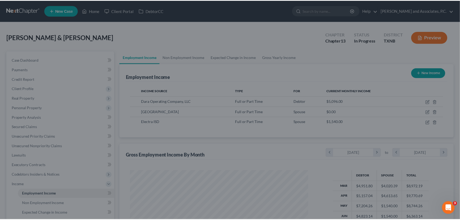
scroll to position [265366, 265273]
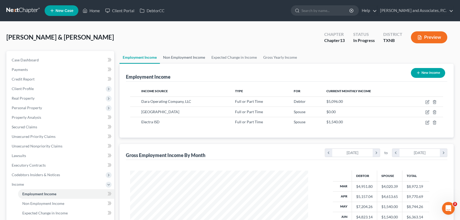
click at [183, 55] on link "Non Employment Income" at bounding box center [184, 57] width 48 height 13
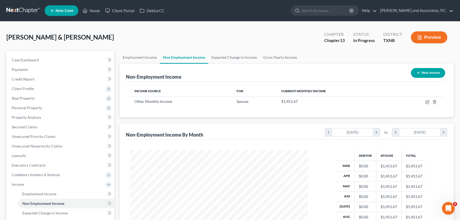
scroll to position [95, 188]
click at [221, 59] on link "Expected Change in Income" at bounding box center [234, 57] width 52 height 13
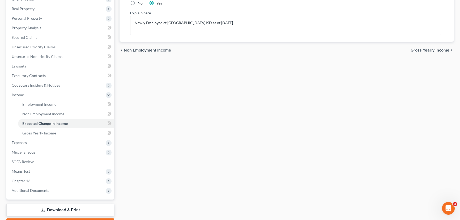
scroll to position [96, 0]
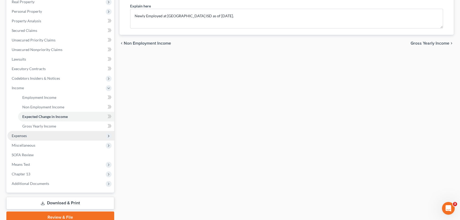
click at [36, 138] on span "Expenses" at bounding box center [60, 136] width 107 height 10
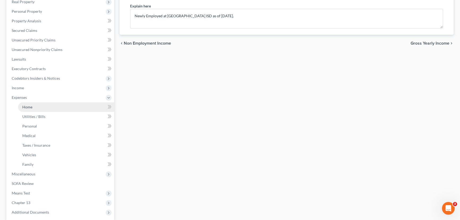
click at [26, 106] on span "Home" at bounding box center [27, 107] width 10 height 5
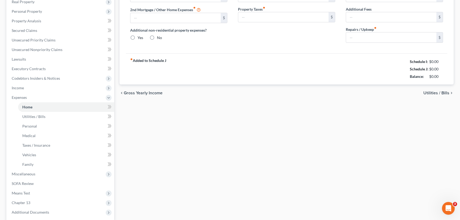
type input "796.00"
type input "0.00"
radio input "true"
type input "0.00"
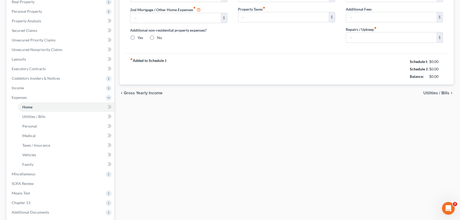
type input "0.00"
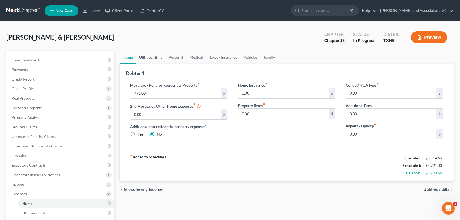
click at [153, 54] on link "Utilities / Bills" at bounding box center [150, 57] width 29 height 13
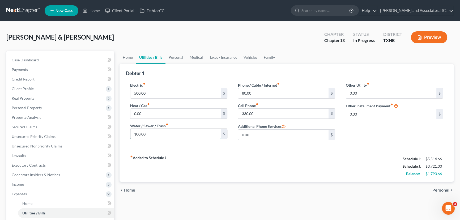
click at [195, 130] on input "100.00" at bounding box center [175, 134] width 90 height 10
type input "125.00"
click at [260, 116] on input "330.00" at bounding box center [283, 114] width 90 height 10
click at [267, 104] on div "Cell Phone fiber_manual_record 330.00 $" at bounding box center [286, 111] width 97 height 16
click at [269, 112] on input "330.00" at bounding box center [283, 114] width 90 height 10
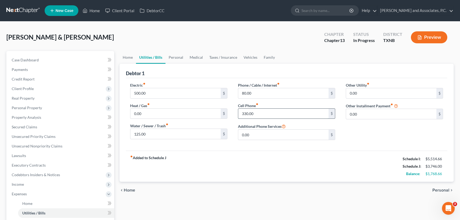
click at [271, 110] on input "330.00" at bounding box center [283, 114] width 90 height 10
type input "330.66"
click at [182, 57] on link "Personal" at bounding box center [175, 57] width 21 height 13
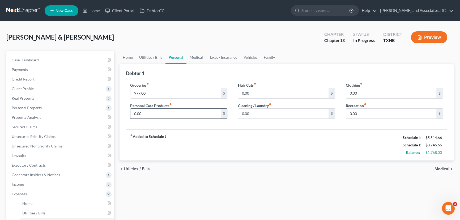
click at [190, 111] on input "0.00" at bounding box center [175, 114] width 90 height 10
type input "48.00"
click at [366, 92] on input "0.00" at bounding box center [391, 93] width 90 height 10
type input "87.00"
click at [273, 92] on input "0.00" at bounding box center [283, 93] width 90 height 10
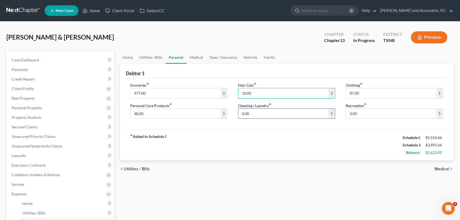
type input "10.00"
click at [263, 114] on input "0.00" at bounding box center [283, 114] width 90 height 10
type input "44.00"
click at [191, 62] on link "Medical" at bounding box center [196, 57] width 20 height 13
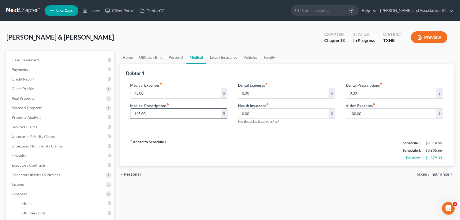
click at [185, 115] on input "145.00" at bounding box center [175, 114] width 90 height 10
type input "150.00"
click at [191, 92] on input "75.00" at bounding box center [175, 93] width 90 height 10
type input "100.00"
click at [220, 56] on link "Taxes / Insurance" at bounding box center [223, 57] width 34 height 13
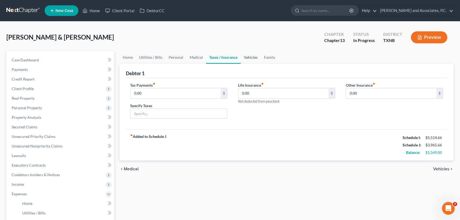
click at [253, 61] on link "Vehicles" at bounding box center [251, 57] width 20 height 13
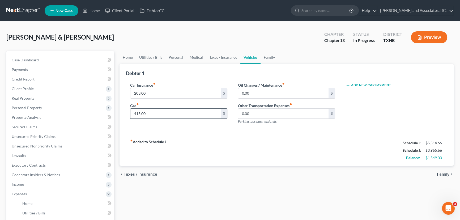
click at [175, 113] on input "415.00" at bounding box center [175, 114] width 90 height 10
click at [123, 59] on link "Home" at bounding box center [127, 57] width 16 height 13
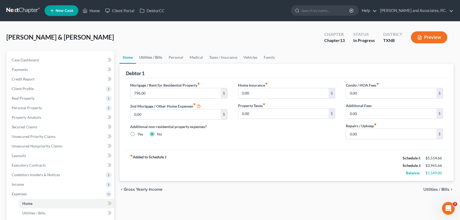
click at [164, 56] on link "Utilities / Bills" at bounding box center [150, 57] width 29 height 13
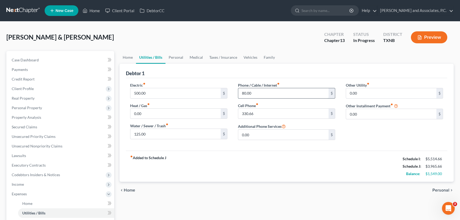
click at [281, 96] on input "80.00" at bounding box center [283, 93] width 90 height 10
type input "120.00"
click at [173, 56] on link "Personal" at bounding box center [175, 57] width 21 height 13
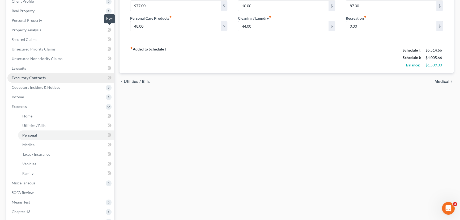
scroll to position [121, 0]
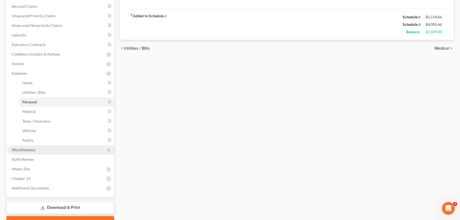
click at [25, 148] on span "Miscellaneous" at bounding box center [24, 149] width 24 height 5
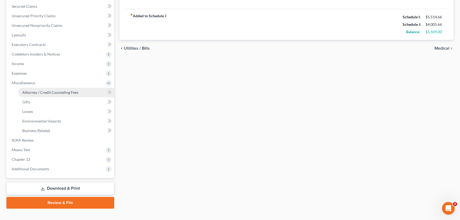
click at [49, 93] on span "Attorney / Credit Counseling Fees" at bounding box center [50, 92] width 56 height 5
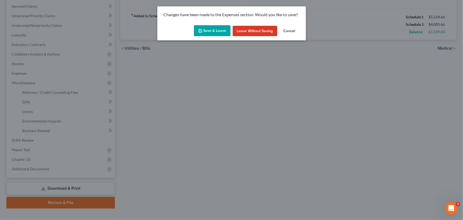
click at [219, 31] on button "Save & Leave" at bounding box center [212, 30] width 37 height 11
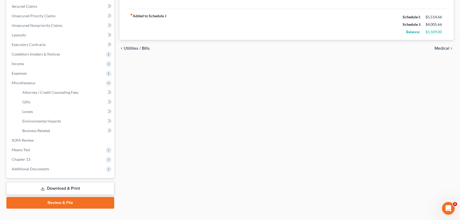
select select "1"
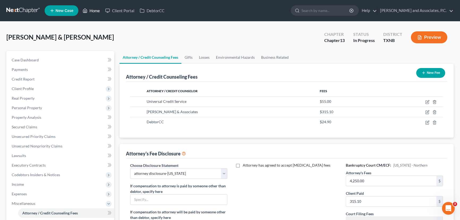
click at [91, 11] on link "Home" at bounding box center [91, 11] width 23 height 10
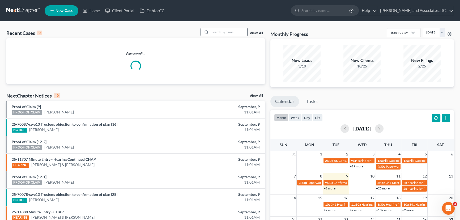
click at [230, 31] on input "search" at bounding box center [228, 32] width 37 height 8
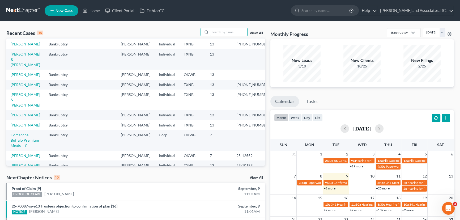
scroll to position [96, 0]
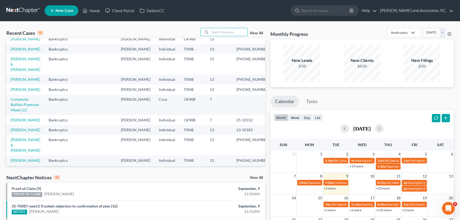
click at [15, 76] on td "[PERSON_NAME]" at bounding box center [25, 80] width 38 height 10
click at [17, 81] on link "[PERSON_NAME]" at bounding box center [25, 79] width 29 height 5
select select "5"
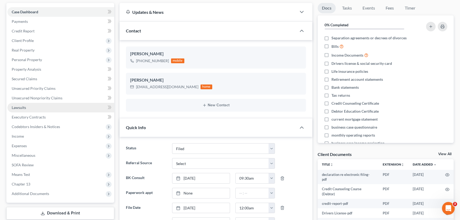
scroll to position [576, 0]
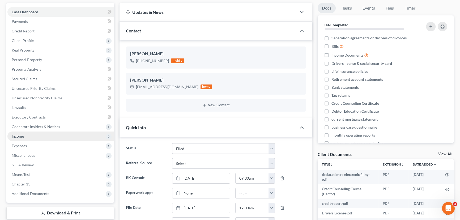
click at [19, 135] on span "Income" at bounding box center [18, 136] width 12 height 5
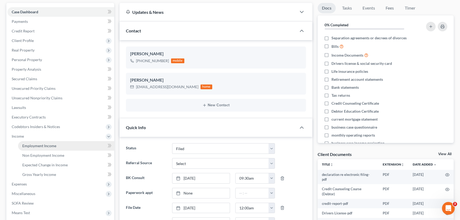
click at [27, 145] on span "Employment Income" at bounding box center [39, 145] width 34 height 5
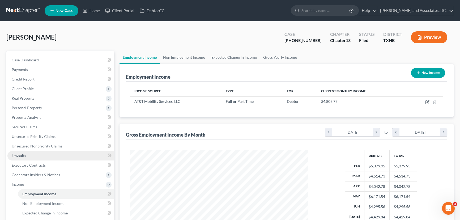
scroll to position [95, 188]
click at [173, 123] on div "Gross Employment Income By Month chevron_left [DATE] chevron_right to chevron_l…" at bounding box center [286, 131] width 321 height 16
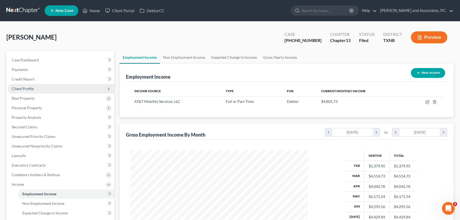
scroll to position [48, 0]
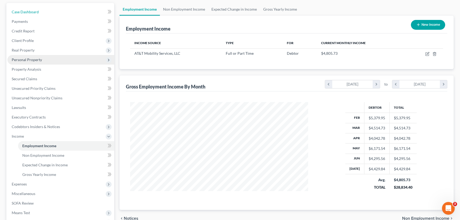
drag, startPoint x: 28, startPoint y: 8, endPoint x: 54, endPoint y: 57, distance: 55.0
click at [28, 8] on link "Case Dashboard" at bounding box center [60, 12] width 107 height 10
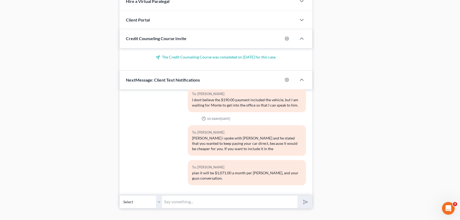
scroll to position [498, 0]
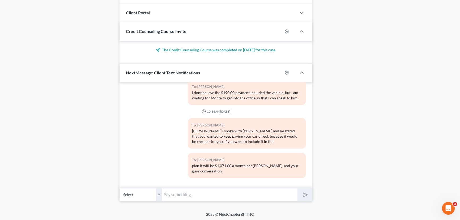
click at [194, 192] on input "text" at bounding box center [229, 194] width 135 height 13
type input "Monte will be calling at 11:45."
click at [297, 188] on button "submit" at bounding box center [304, 194] width 15 height 12
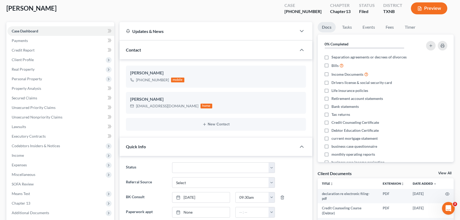
scroll to position [0, 0]
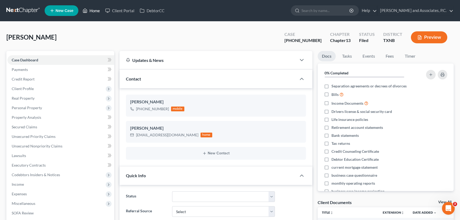
click at [97, 13] on link "Home" at bounding box center [91, 11] width 23 height 10
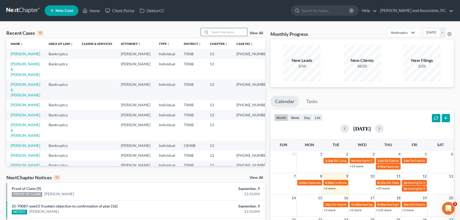
click at [233, 34] on input "search" at bounding box center [228, 32] width 37 height 8
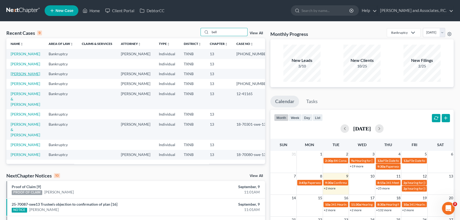
type input "bell"
click at [19, 76] on link "[PERSON_NAME]" at bounding box center [25, 73] width 29 height 5
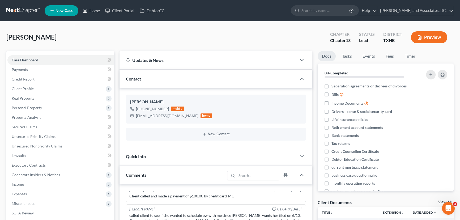
scroll to position [483, 0]
click at [87, 8] on icon at bounding box center [85, 10] width 5 height 6
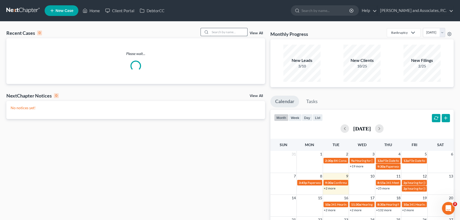
click at [229, 32] on input "search" at bounding box center [228, 32] width 37 height 8
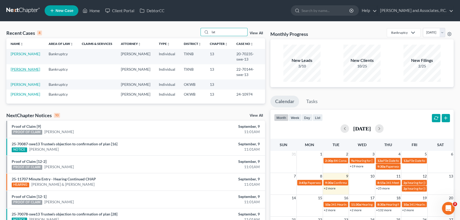
type input "lat"
click at [25, 67] on link "[PERSON_NAME]" at bounding box center [25, 69] width 29 height 5
select select "6"
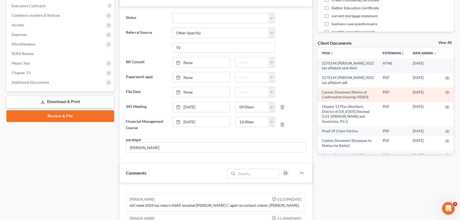
scroll to position [250, 0]
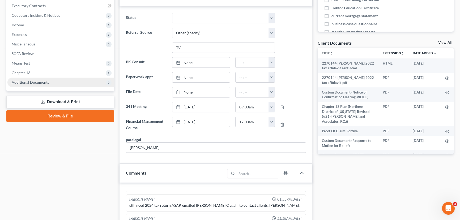
click at [42, 81] on span "Additional Documents" at bounding box center [30, 82] width 37 height 5
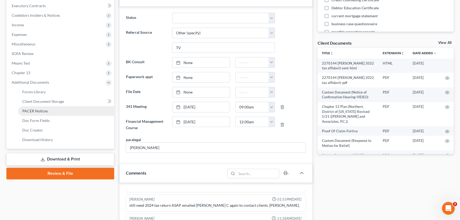
click at [38, 111] on span "PACER Notices" at bounding box center [34, 111] width 25 height 5
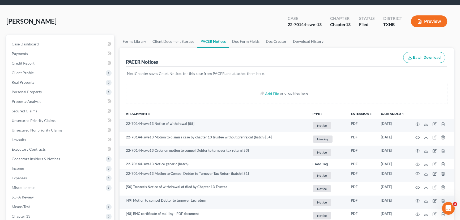
scroll to position [24, 0]
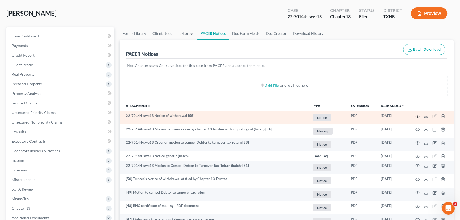
click at [416, 114] on icon "button" at bounding box center [417, 115] width 4 height 3
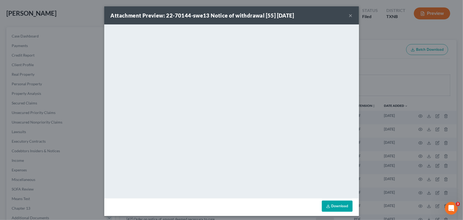
click at [346, 15] on div "Attachment Preview: 22-70144-swe13 Notice of withdrawal [55] [DATE] ×" at bounding box center [231, 15] width 255 height 18
click at [349, 16] on button "×" at bounding box center [351, 15] width 4 height 6
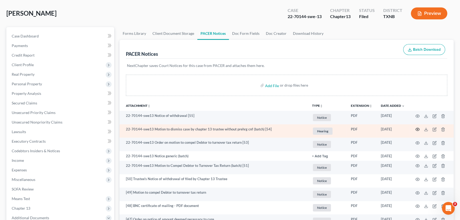
click at [417, 129] on circle "button" at bounding box center [417, 129] width 1 height 1
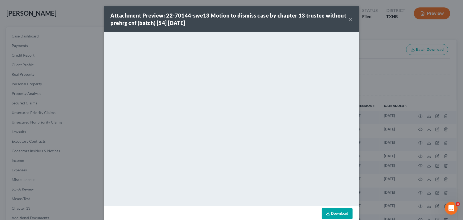
click at [350, 19] on button "×" at bounding box center [351, 19] width 4 height 6
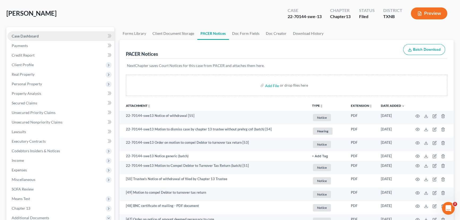
click at [45, 38] on link "Case Dashboard" at bounding box center [60, 36] width 107 height 10
select select "6"
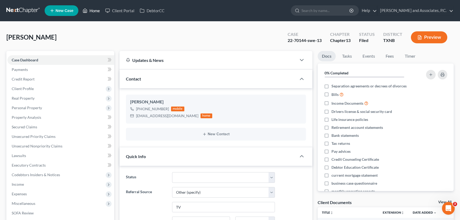
click at [98, 10] on link "Home" at bounding box center [91, 11] width 23 height 10
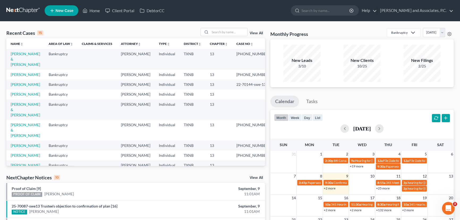
click at [23, 72] on td "[PERSON_NAME]" at bounding box center [25, 75] width 38 height 10
click at [24, 72] on link "[PERSON_NAME]" at bounding box center [25, 74] width 29 height 5
select select "5"
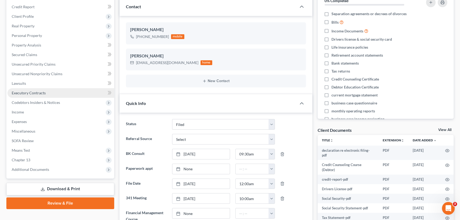
scroll to position [642, 0]
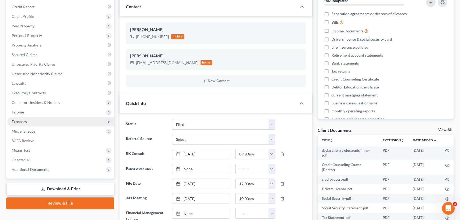
click at [18, 117] on span "Expenses" at bounding box center [60, 122] width 107 height 10
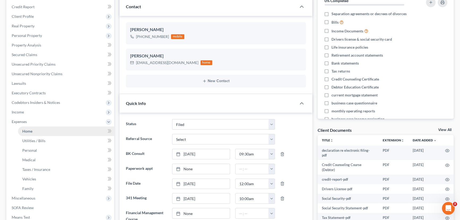
click at [19, 128] on link "Home" at bounding box center [66, 131] width 96 height 10
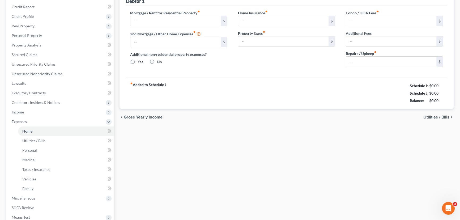
scroll to position [17, 0]
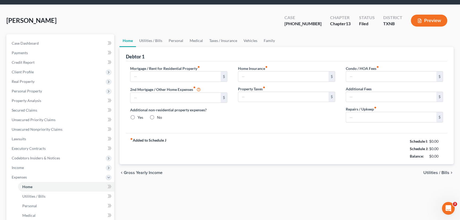
type input "750.00"
type input "0.00"
radio input "true"
type input "0.00"
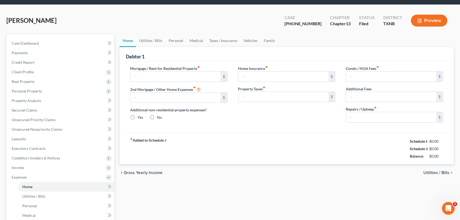
type input "0.00"
type input "50.00"
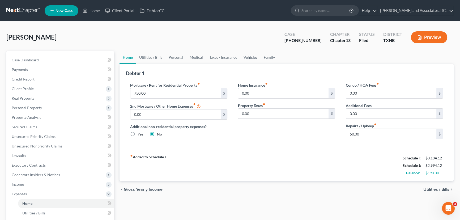
click at [250, 57] on link "Vehicles" at bounding box center [250, 57] width 20 height 13
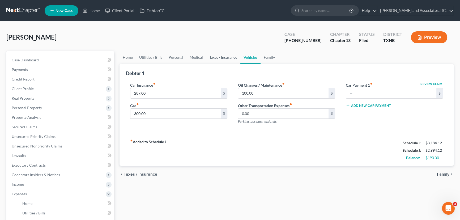
click at [225, 58] on link "Taxes / Insurance" at bounding box center [223, 57] width 34 height 13
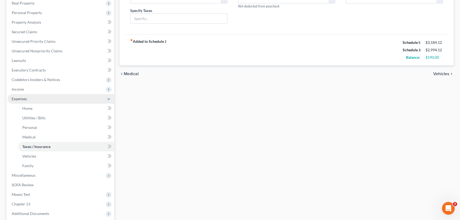
scroll to position [96, 0]
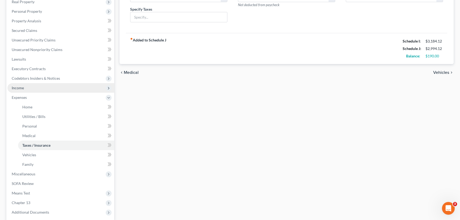
click at [36, 88] on span "Income" at bounding box center [60, 88] width 107 height 10
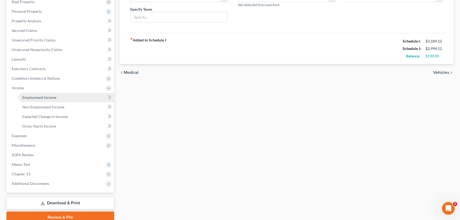
click at [35, 96] on span "Employment Income" at bounding box center [39, 97] width 34 height 5
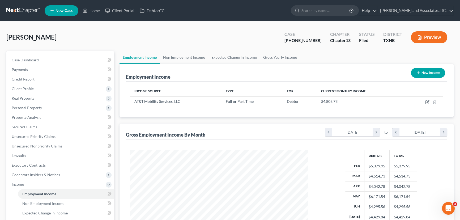
scroll to position [95, 188]
click at [183, 58] on link "Non Employment Income" at bounding box center [184, 57] width 48 height 13
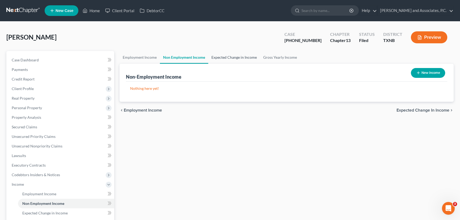
click at [221, 57] on link "Expected Change in Income" at bounding box center [234, 57] width 52 height 13
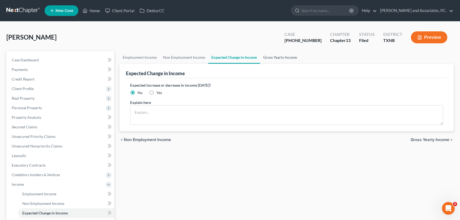
click at [272, 57] on link "Gross Yearly Income" at bounding box center [280, 57] width 40 height 13
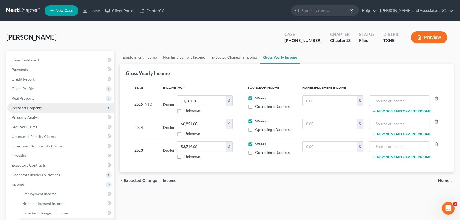
click at [25, 104] on span "Personal Property" at bounding box center [60, 108] width 107 height 10
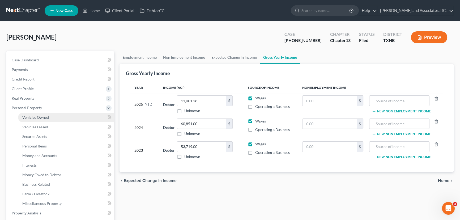
click at [28, 113] on link "Vehicles Owned" at bounding box center [66, 118] width 96 height 10
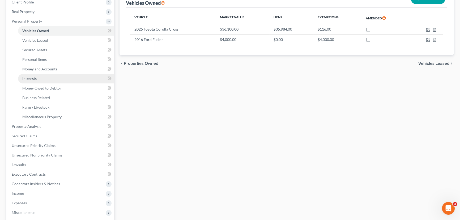
scroll to position [96, 0]
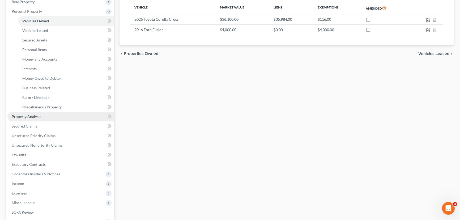
click at [25, 115] on span "Property Analysis" at bounding box center [26, 116] width 29 height 5
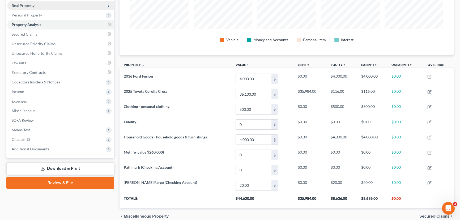
scroll to position [96, 0]
